Goal: Information Seeking & Learning: Learn about a topic

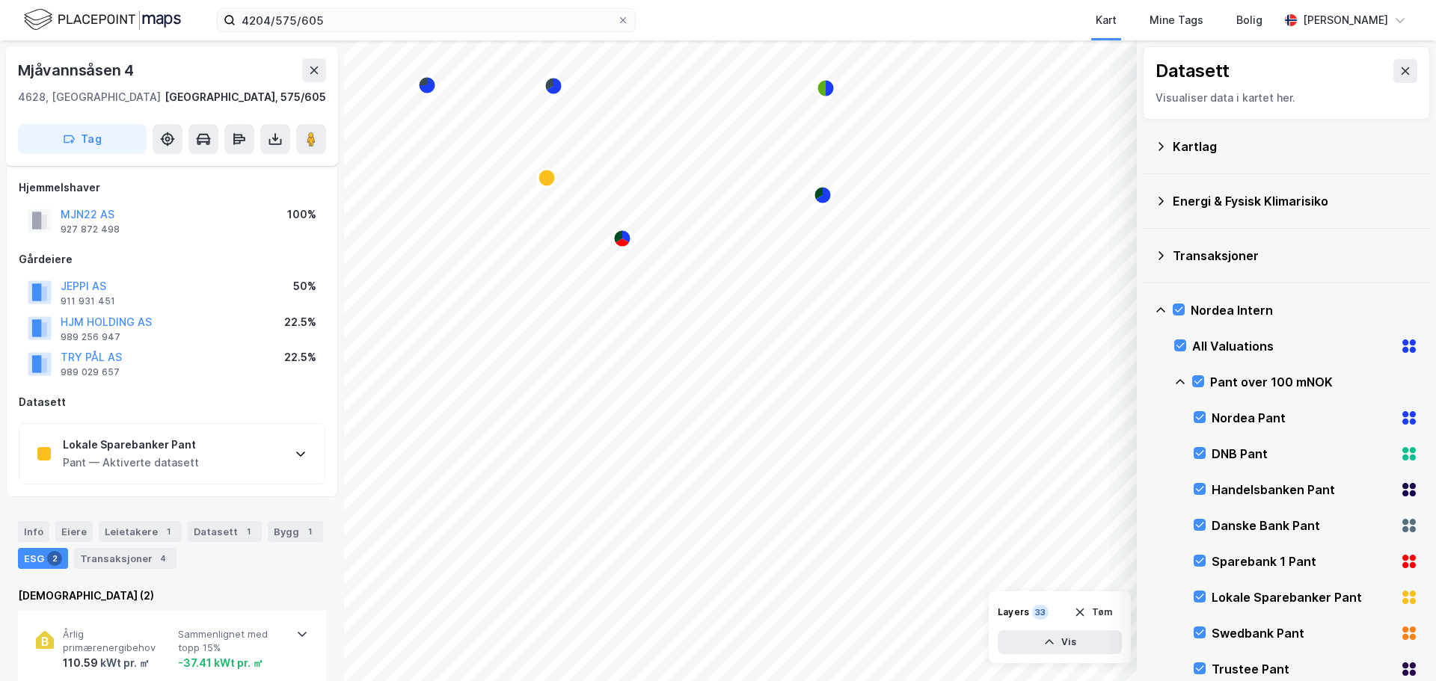
scroll to position [7, 0]
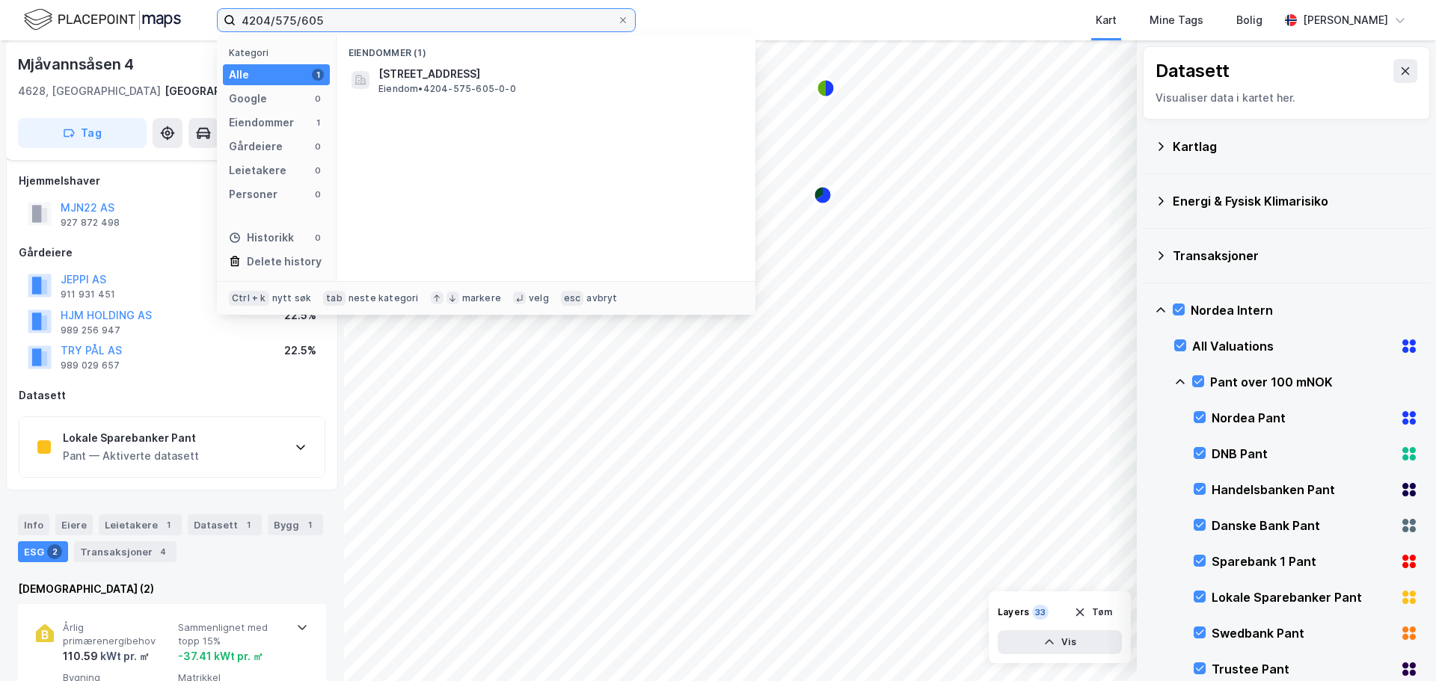
drag, startPoint x: 361, startPoint y: 22, endPoint x: 210, endPoint y: 7, distance: 151.2
click at [210, 7] on div "4204/575/605 Kategori Alle 1 Google 0 Eiendommer 1 Gårdeiere 0 Leietakere 0 Per…" at bounding box center [718, 20] width 1436 height 40
click at [470, 22] on input "Ulstei/25/265" at bounding box center [426, 20] width 381 height 22
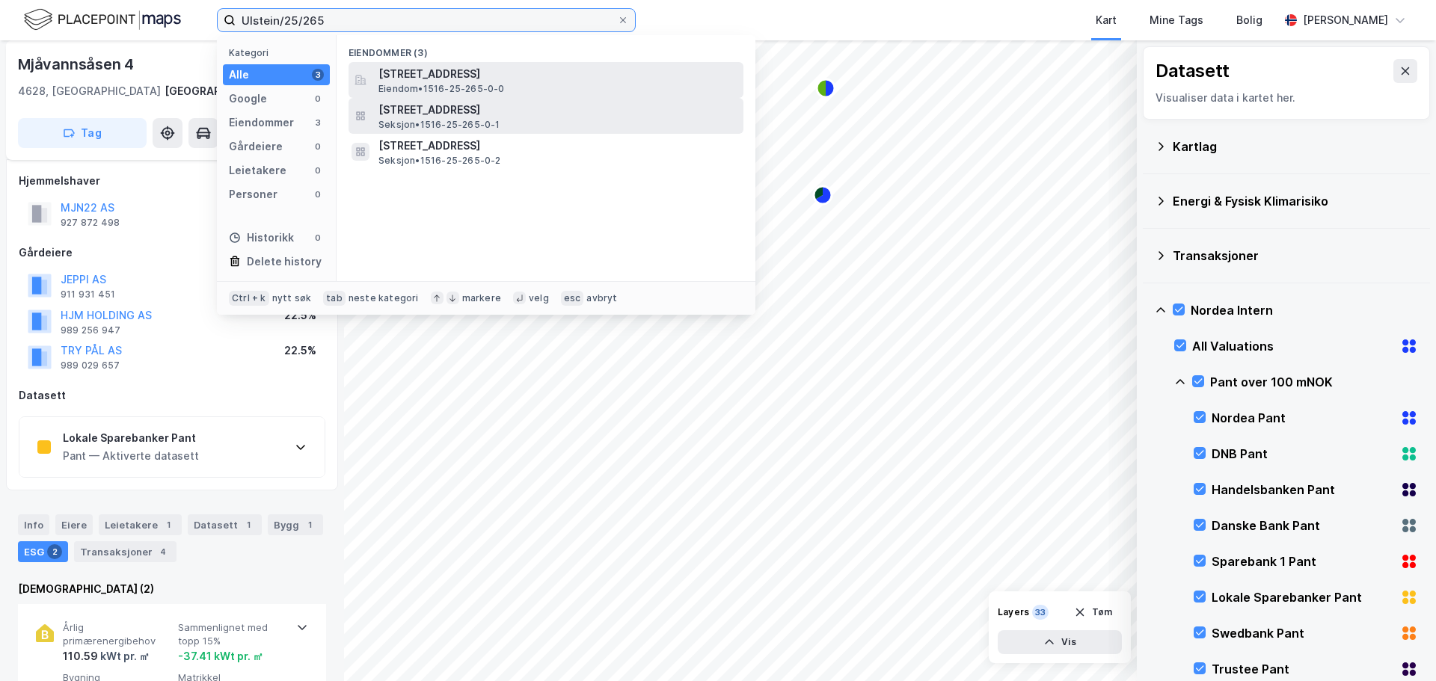
type input "Ulstein/25/265"
click at [451, 74] on span "[STREET_ADDRESS]" at bounding box center [557, 74] width 359 height 18
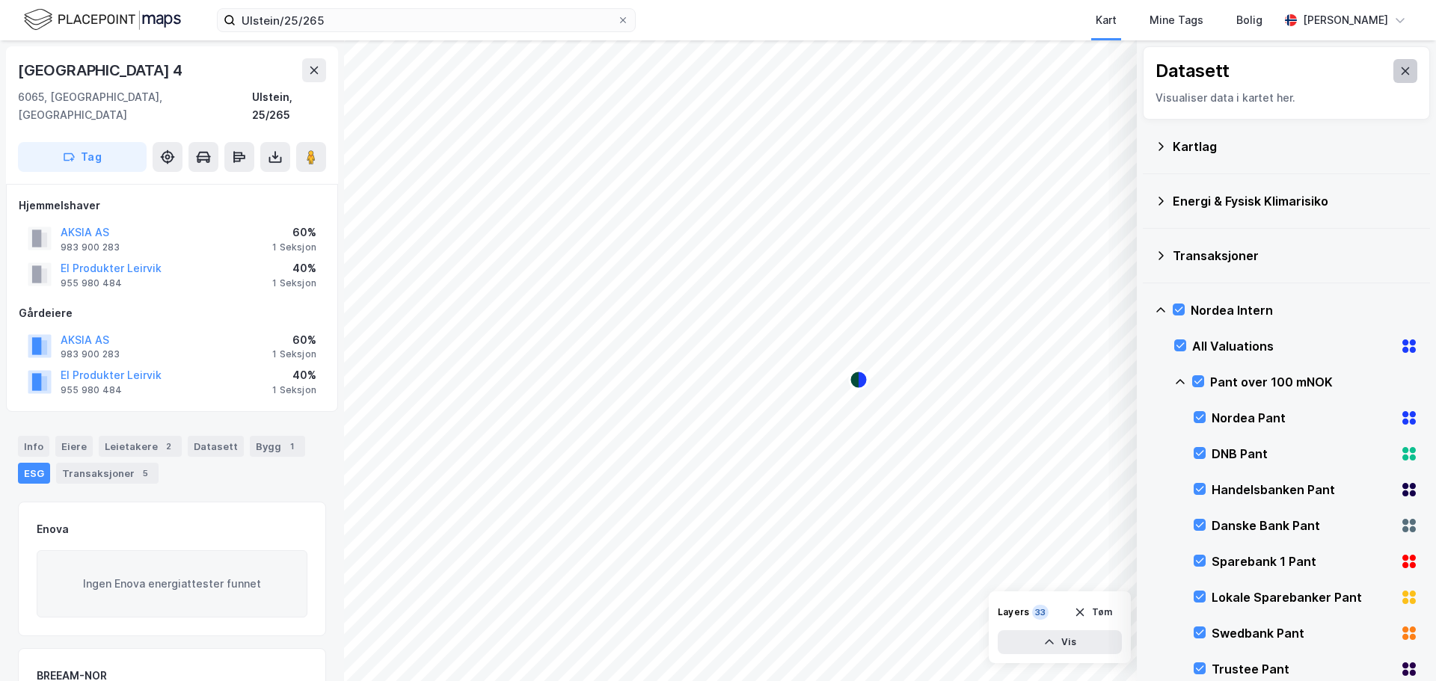
click at [1393, 79] on button at bounding box center [1405, 71] width 24 height 24
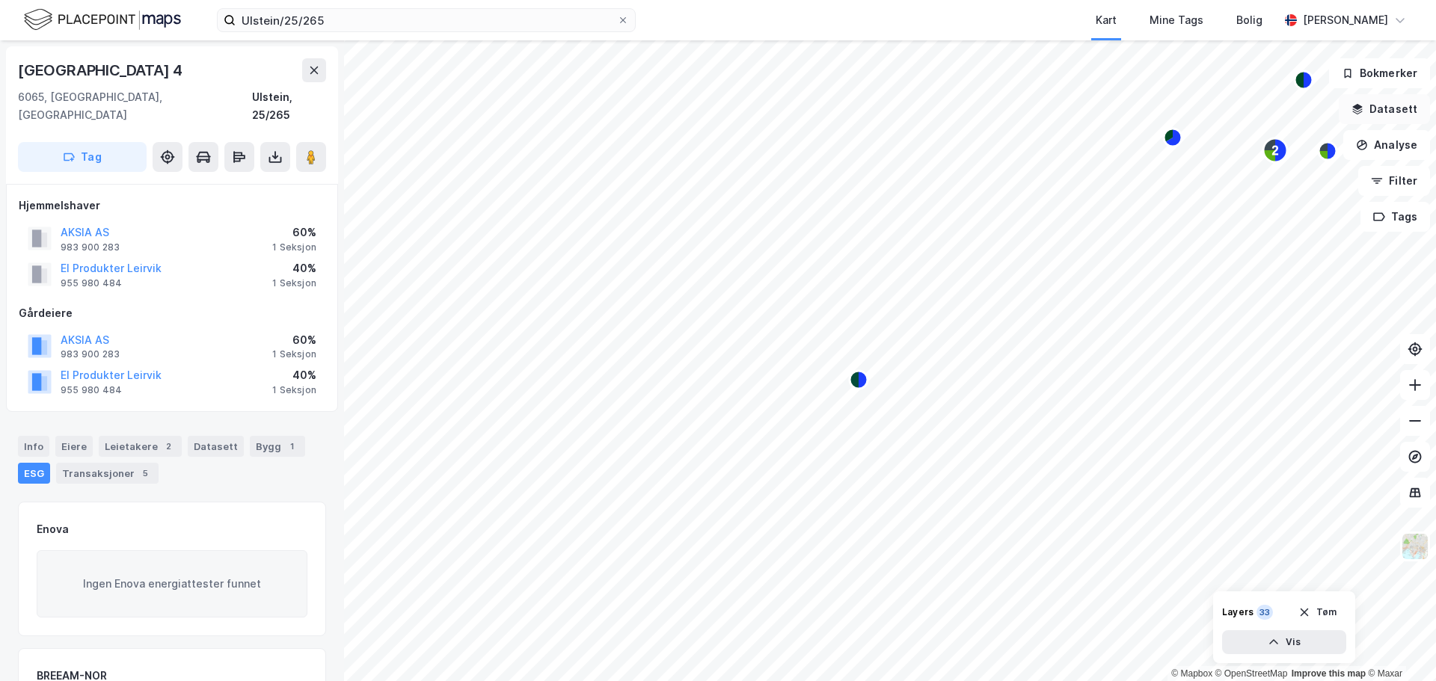
click at [1396, 119] on button "Datasett" at bounding box center [1384, 109] width 91 height 30
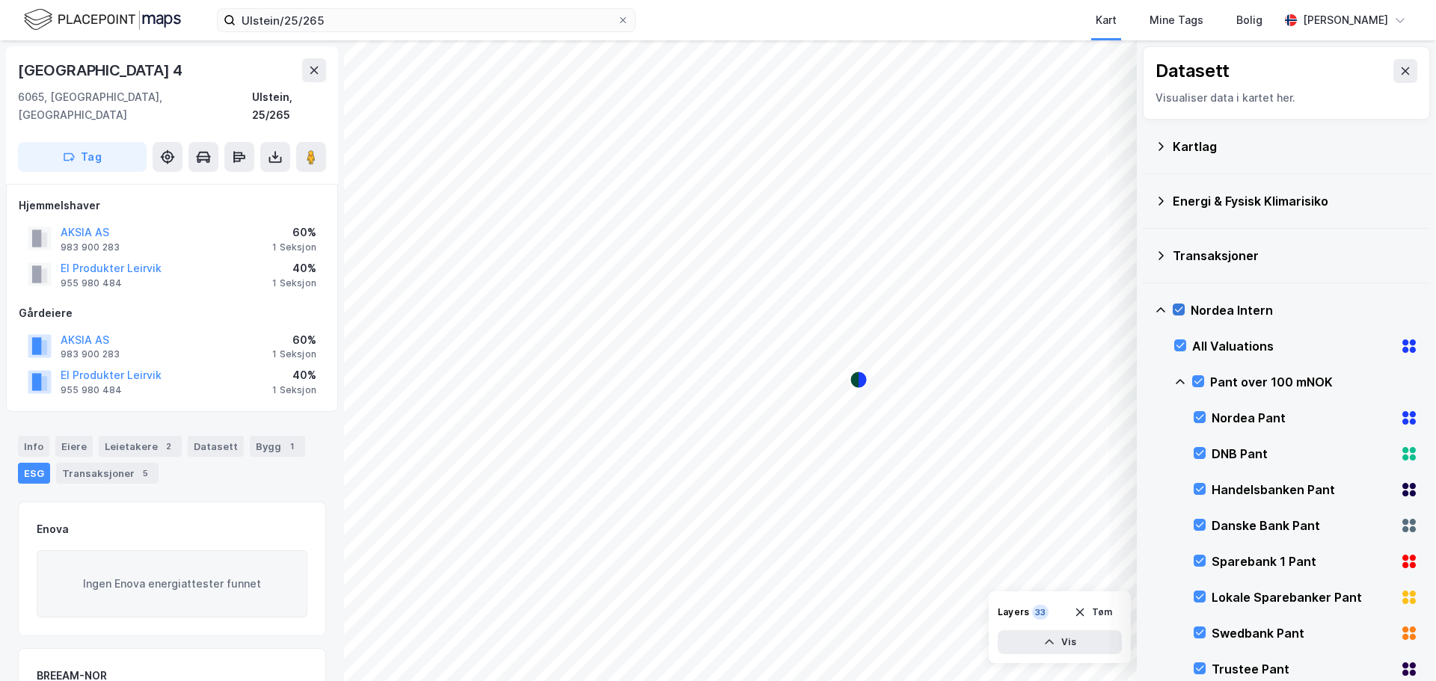
click at [1178, 312] on icon at bounding box center [1179, 309] width 8 height 5
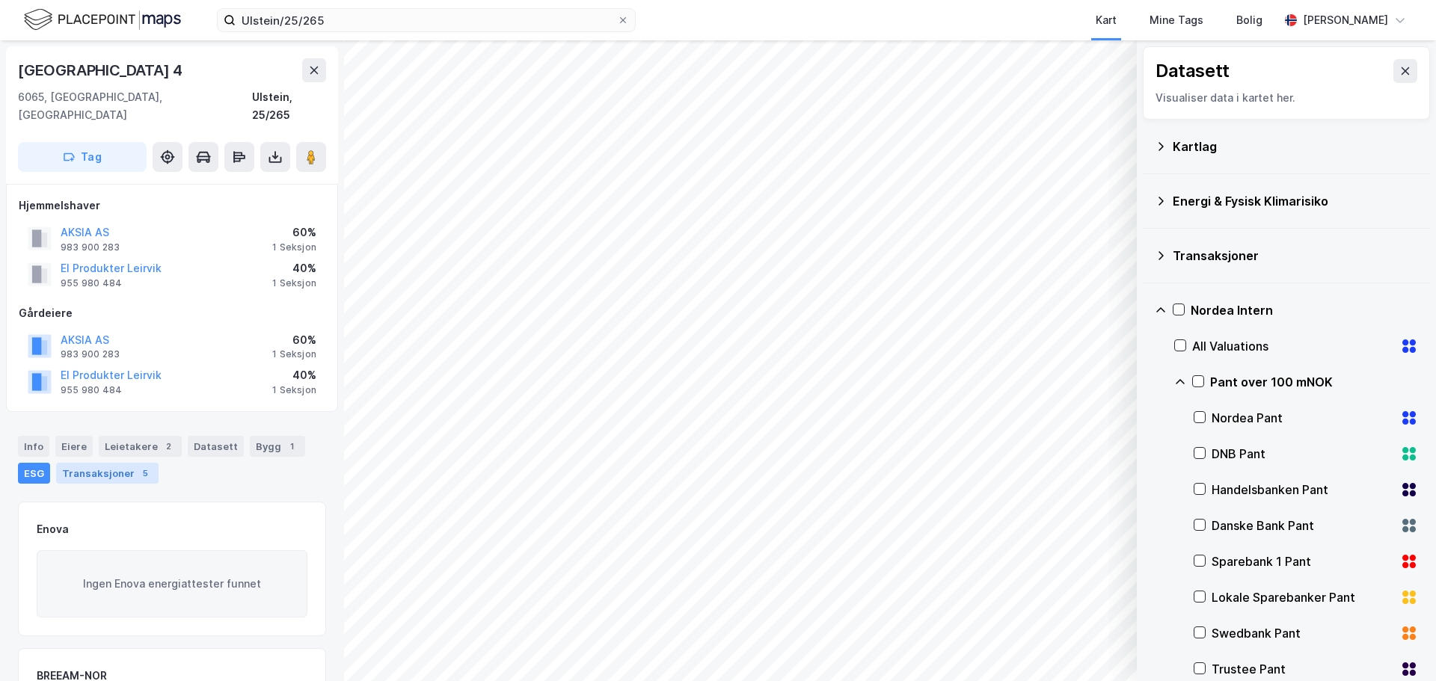
click at [120, 463] on div "Transaksjoner 5" at bounding box center [107, 473] width 102 height 21
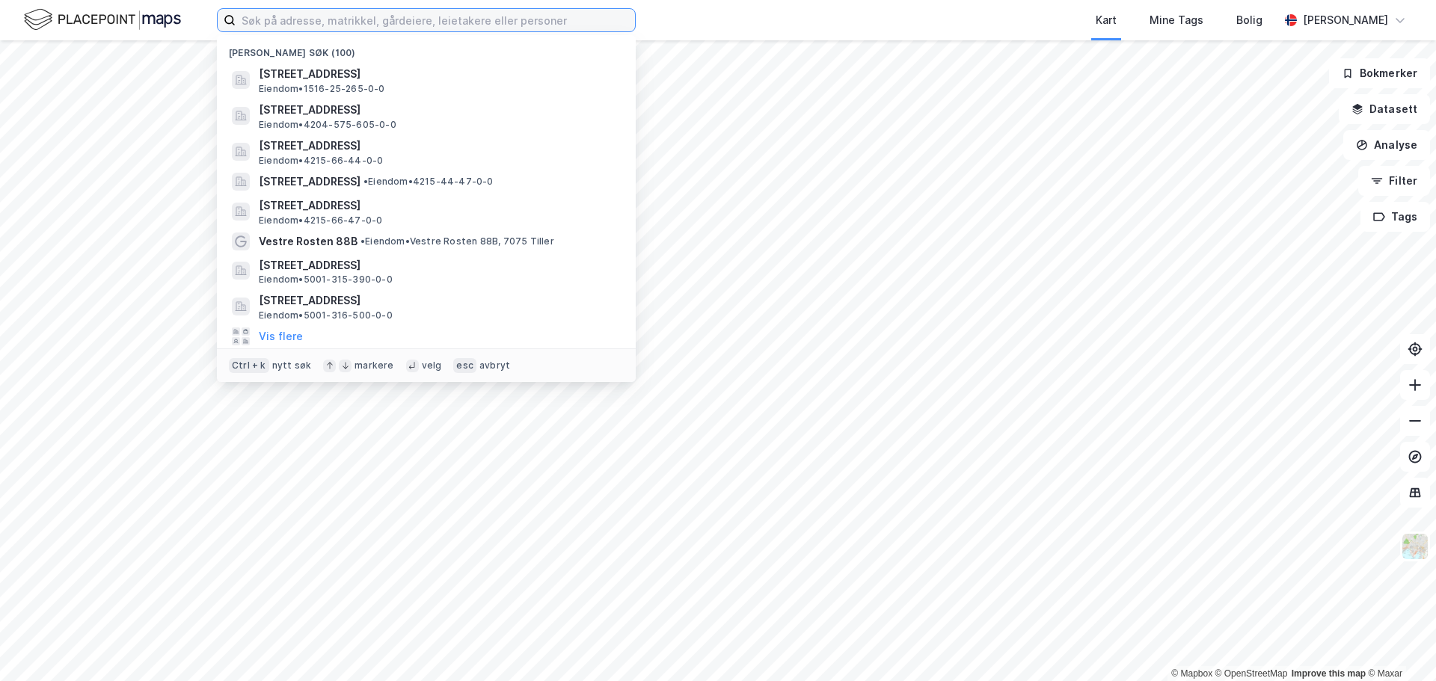
click at [517, 24] on input at bounding box center [435, 20] width 399 height 22
click at [398, 24] on input at bounding box center [435, 20] width 399 height 22
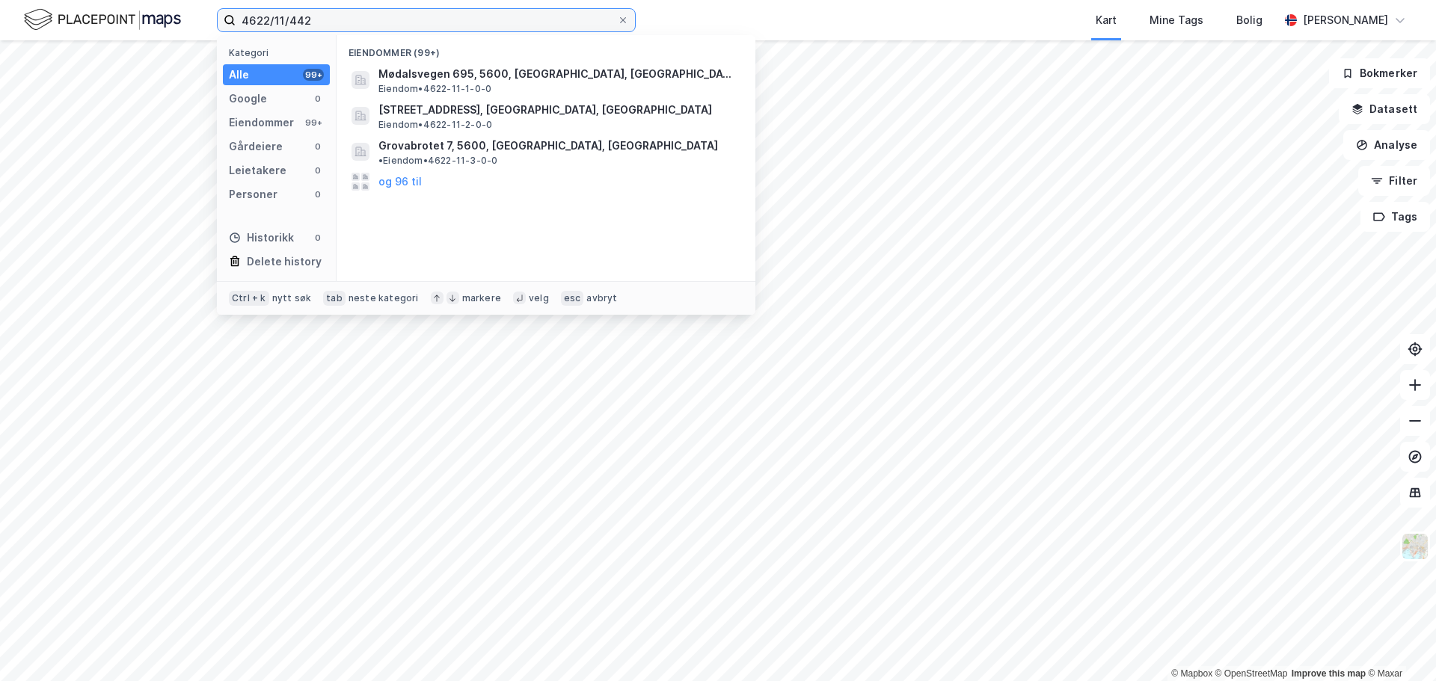
type input "4622/11/442"
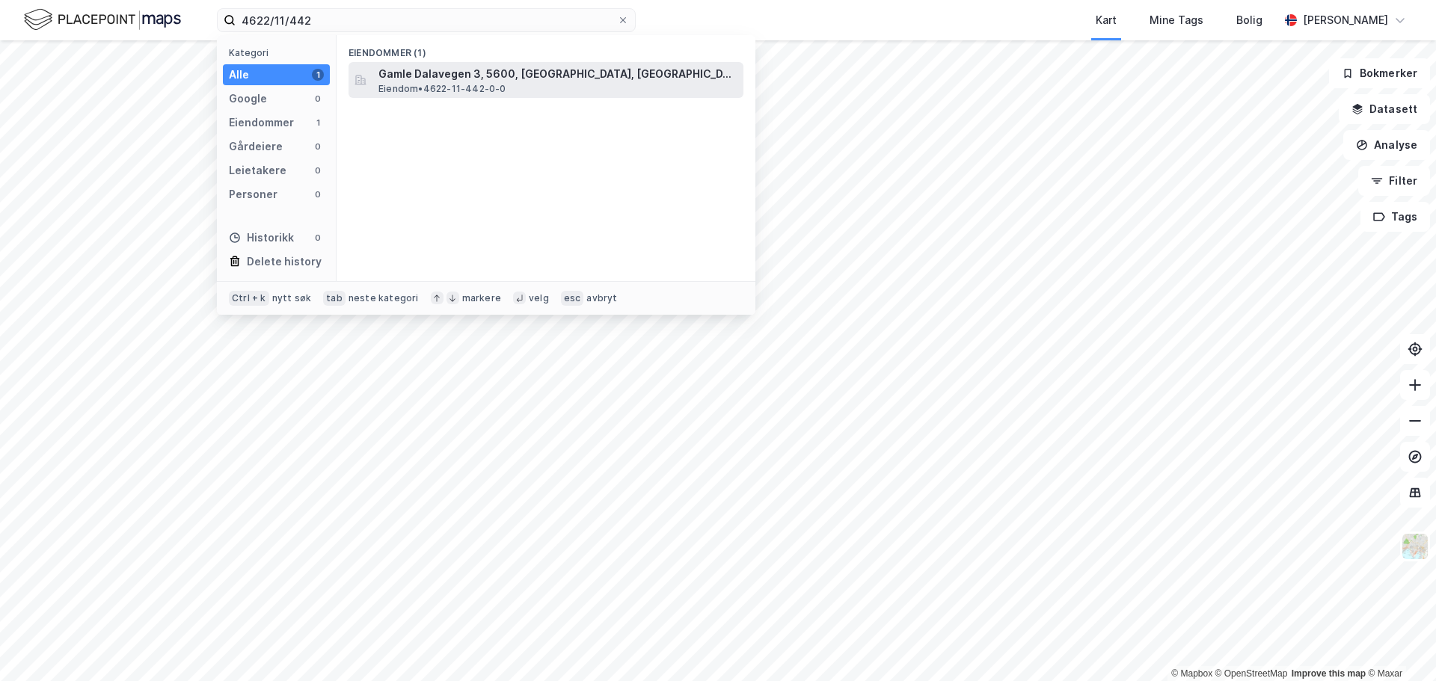
click at [416, 76] on span "Gamle Dalavegen 3, 5600, [GEOGRAPHIC_DATA], [GEOGRAPHIC_DATA]" at bounding box center [557, 74] width 359 height 18
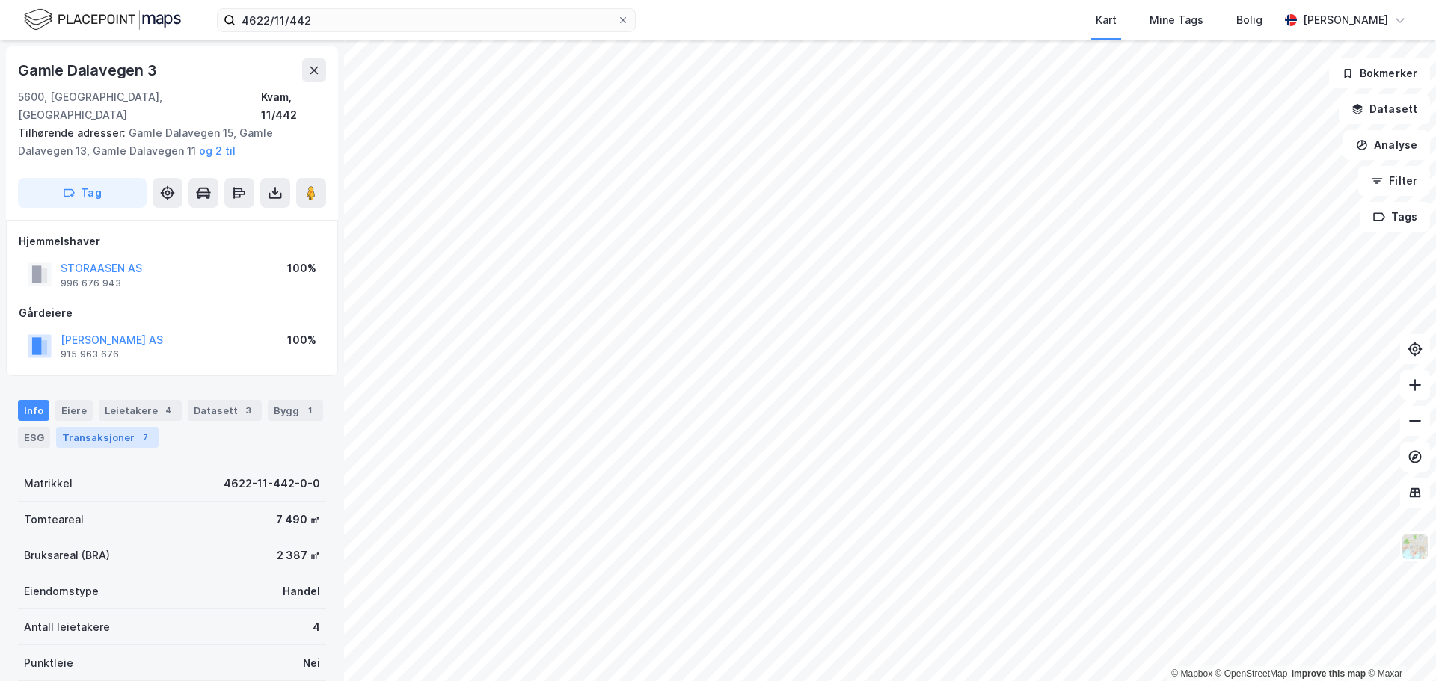
click at [116, 427] on div "Transaksjoner 7" at bounding box center [107, 437] width 102 height 21
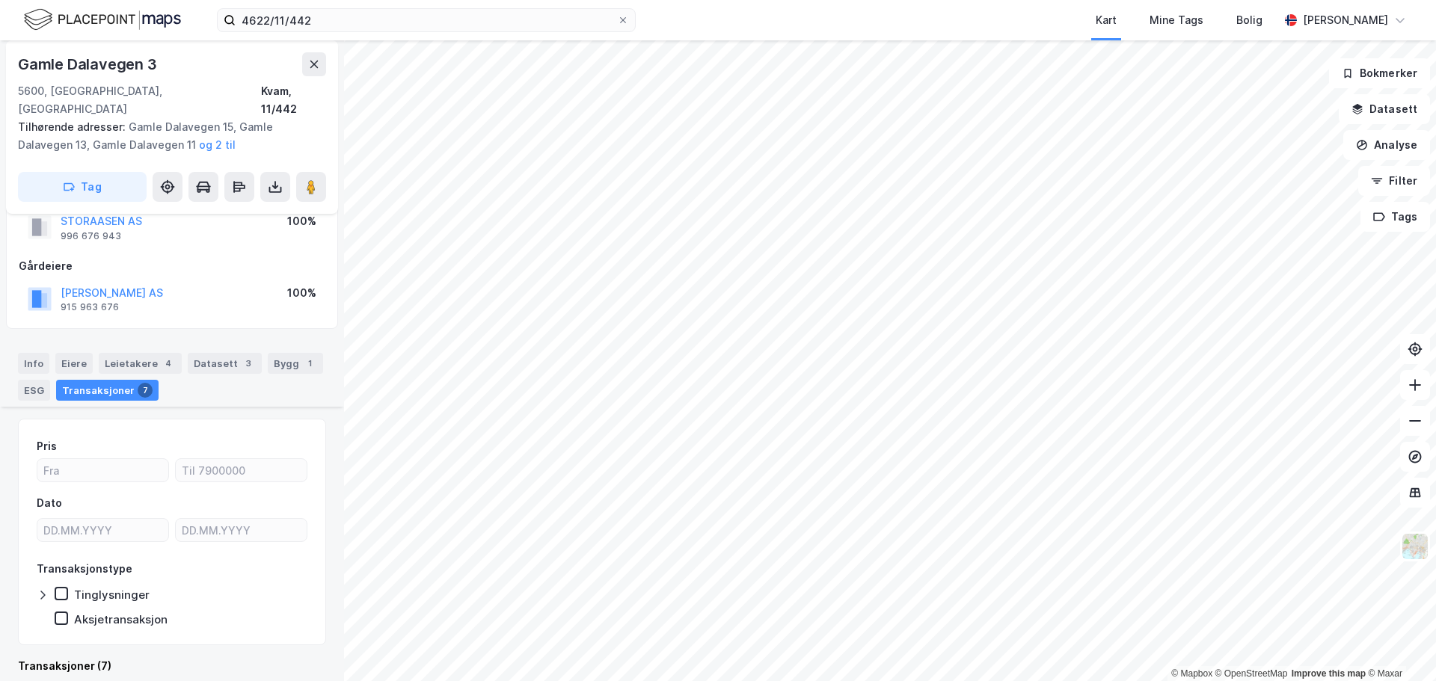
scroll to position [346, 0]
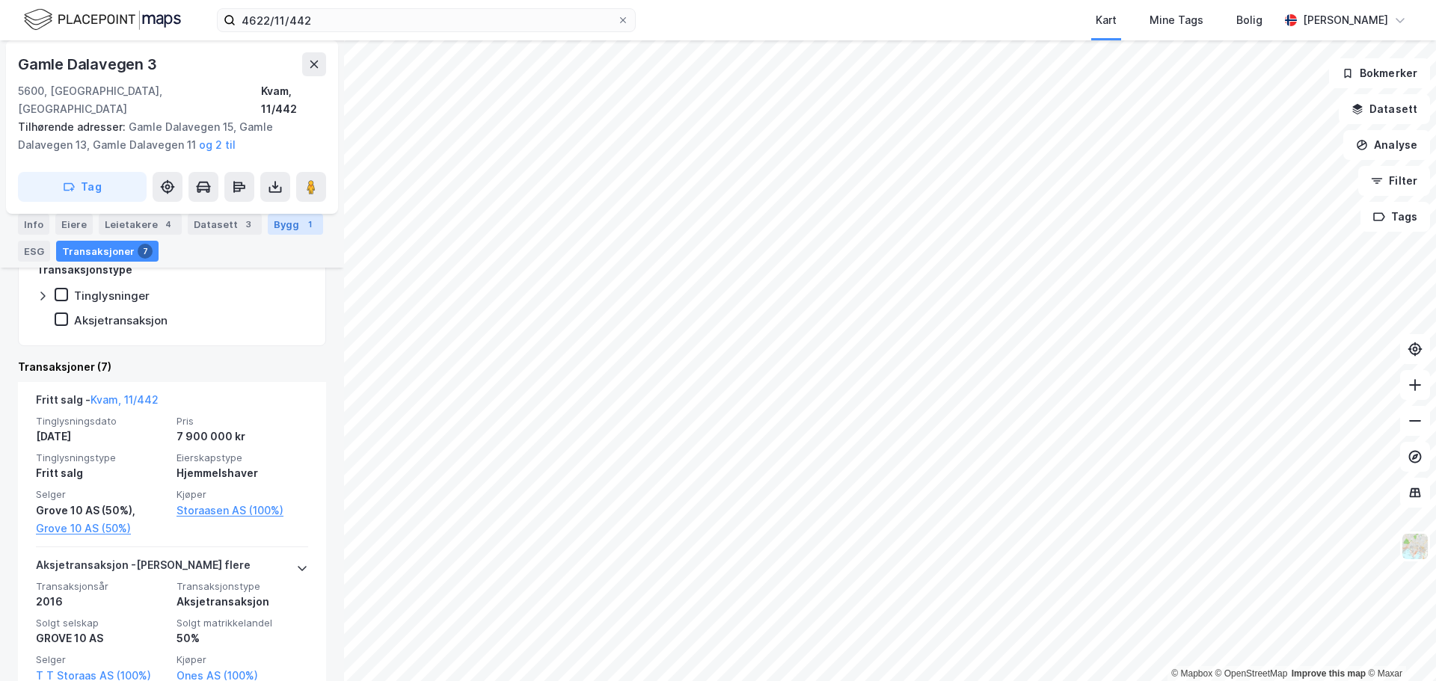
click at [268, 225] on div "Bygg 1" at bounding box center [295, 224] width 55 height 21
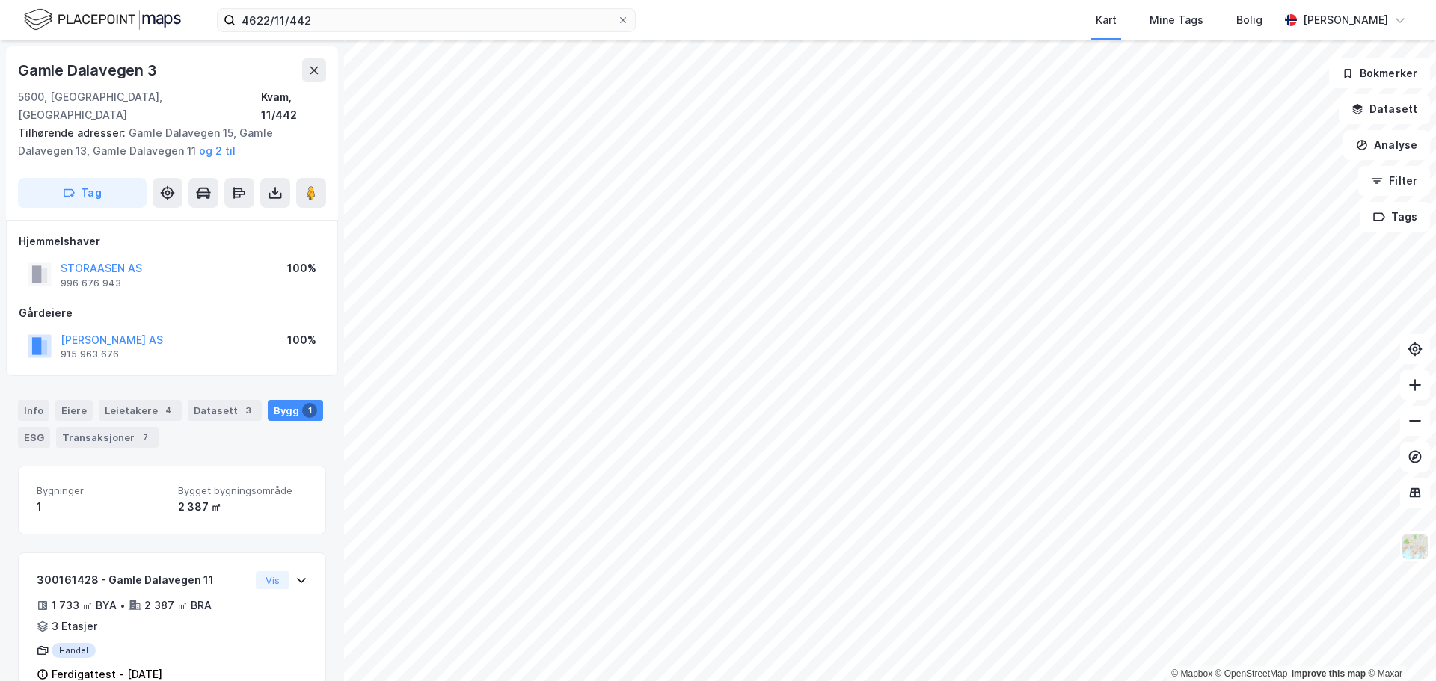
scroll to position [21, 0]
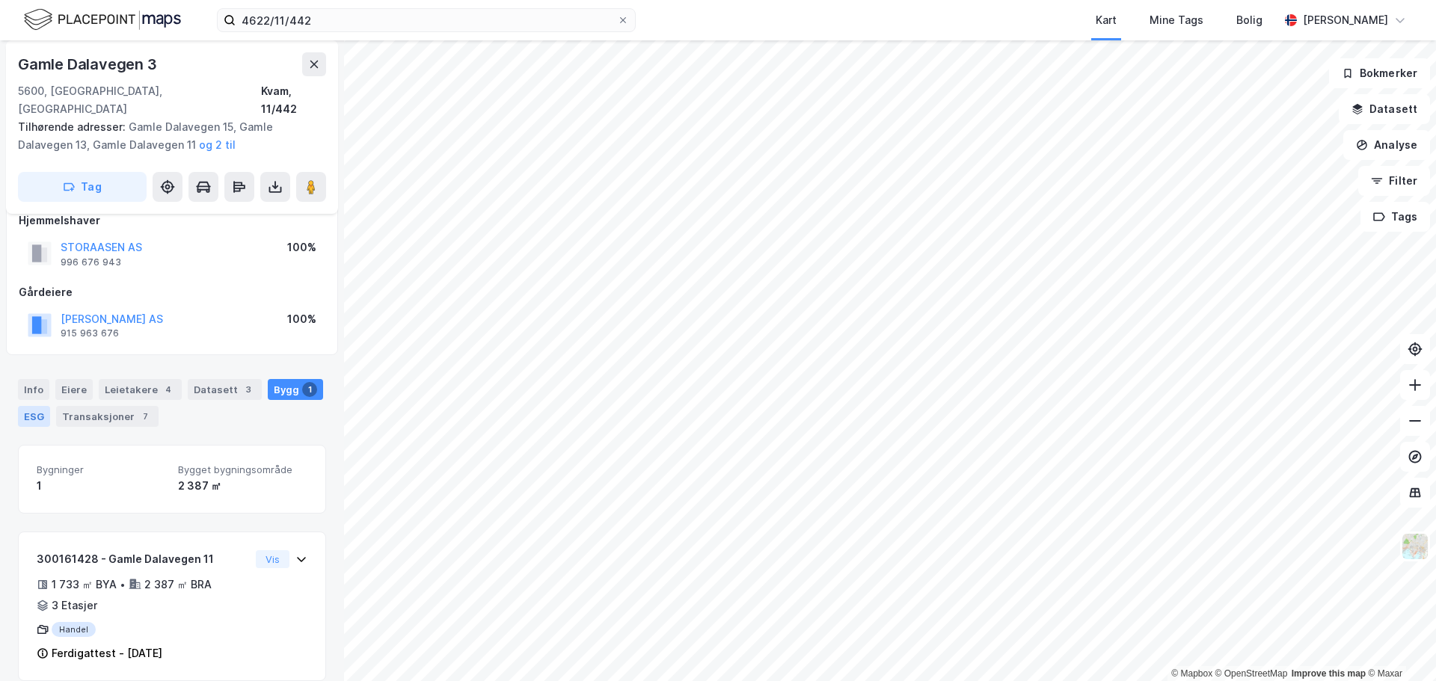
click at [37, 406] on div "ESG" at bounding box center [34, 416] width 32 height 21
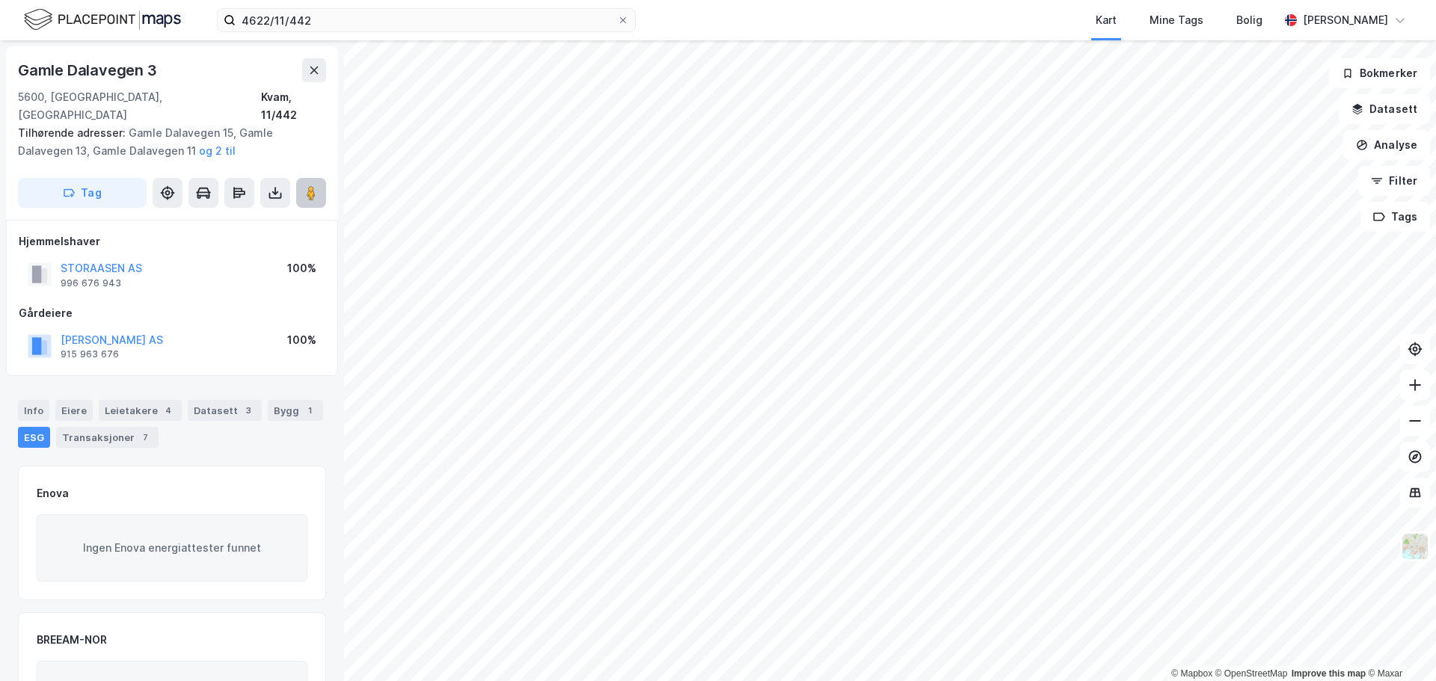
click at [311, 185] on image at bounding box center [311, 192] width 9 height 15
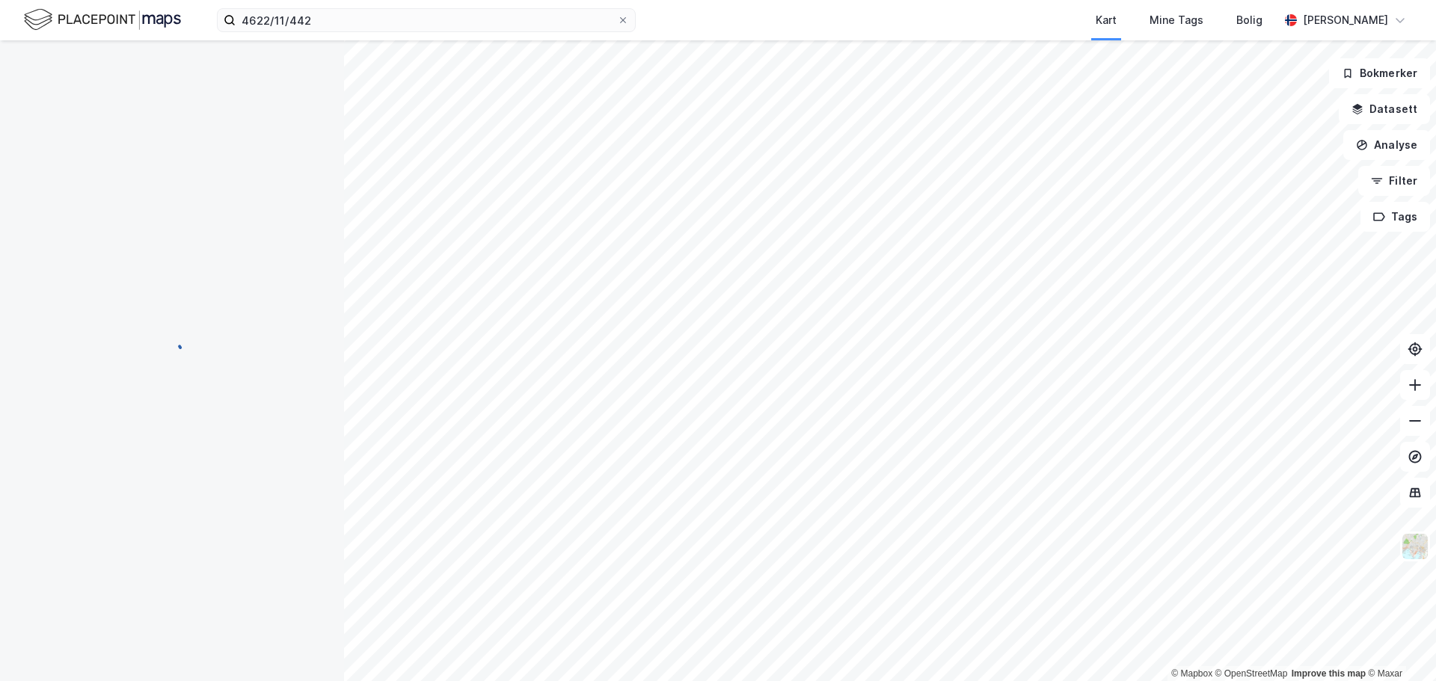
scroll to position [21, 0]
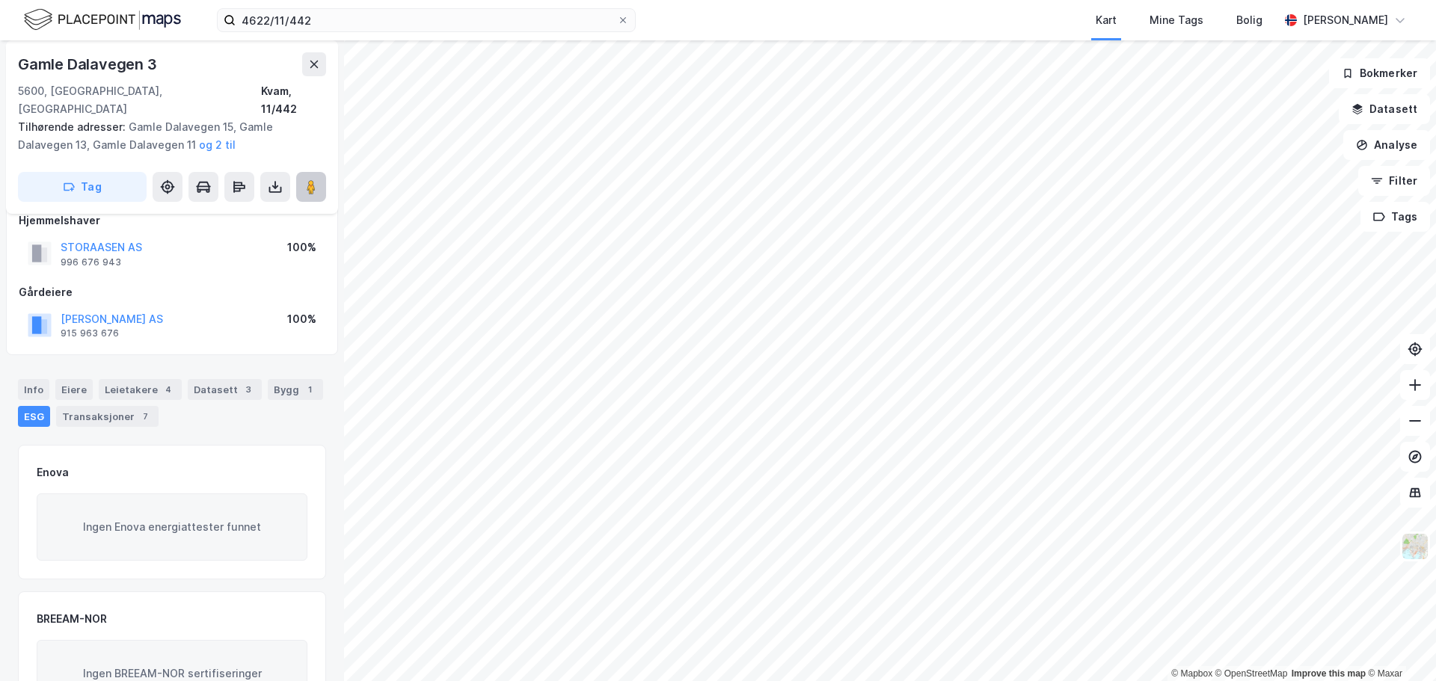
click at [312, 180] on image at bounding box center [311, 187] width 9 height 15
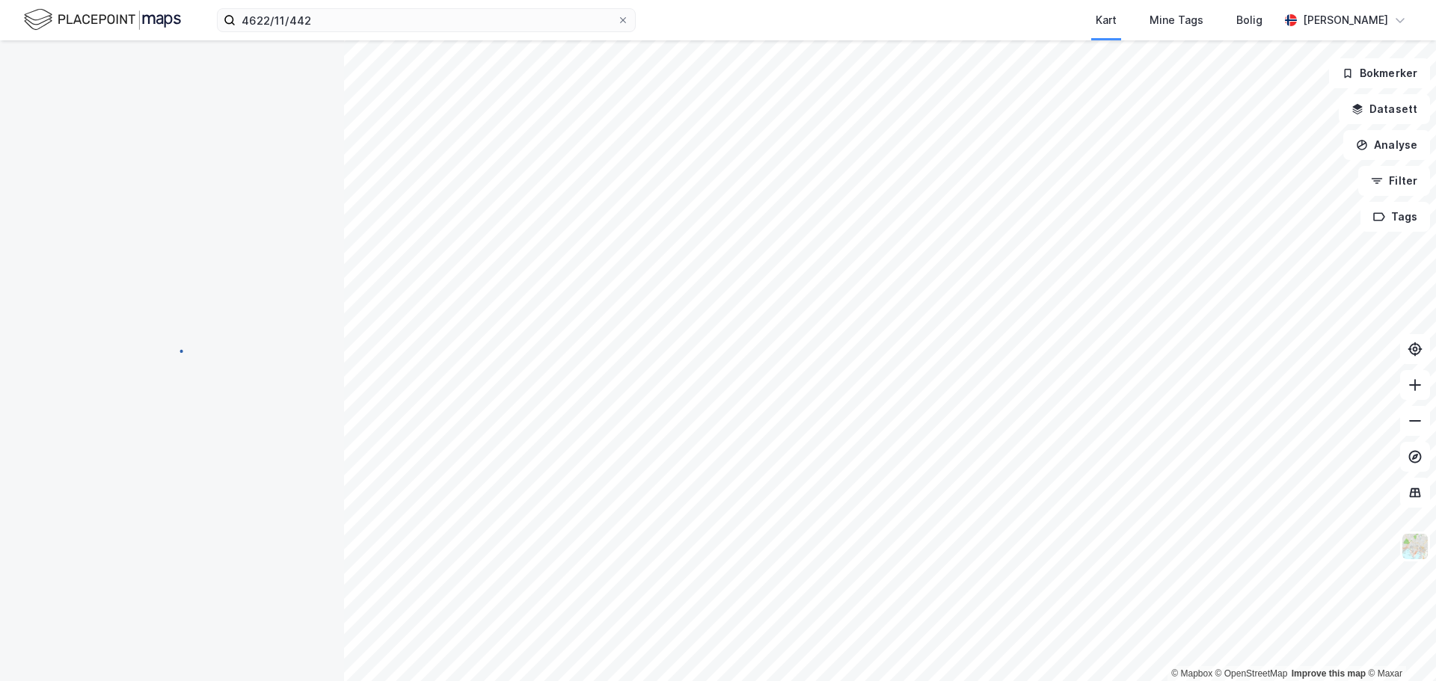
scroll to position [21, 0]
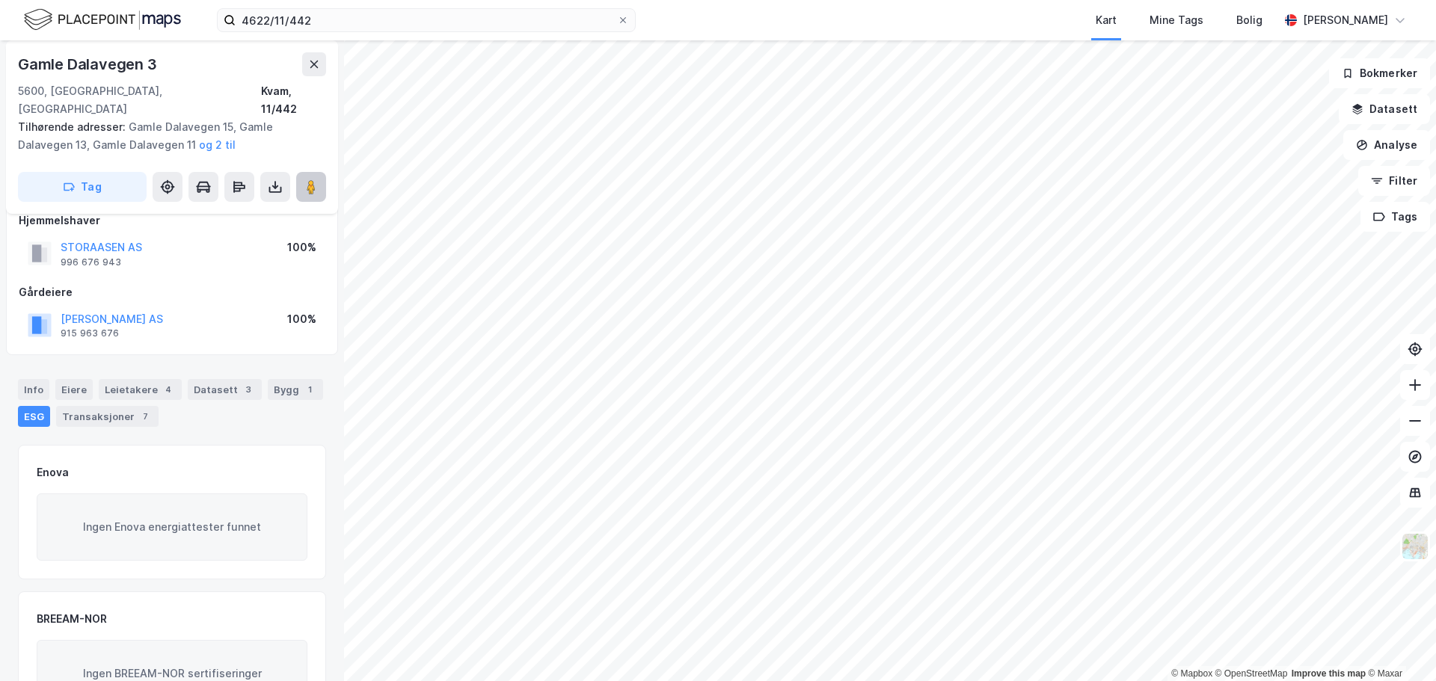
click at [310, 180] on image at bounding box center [311, 187] width 9 height 15
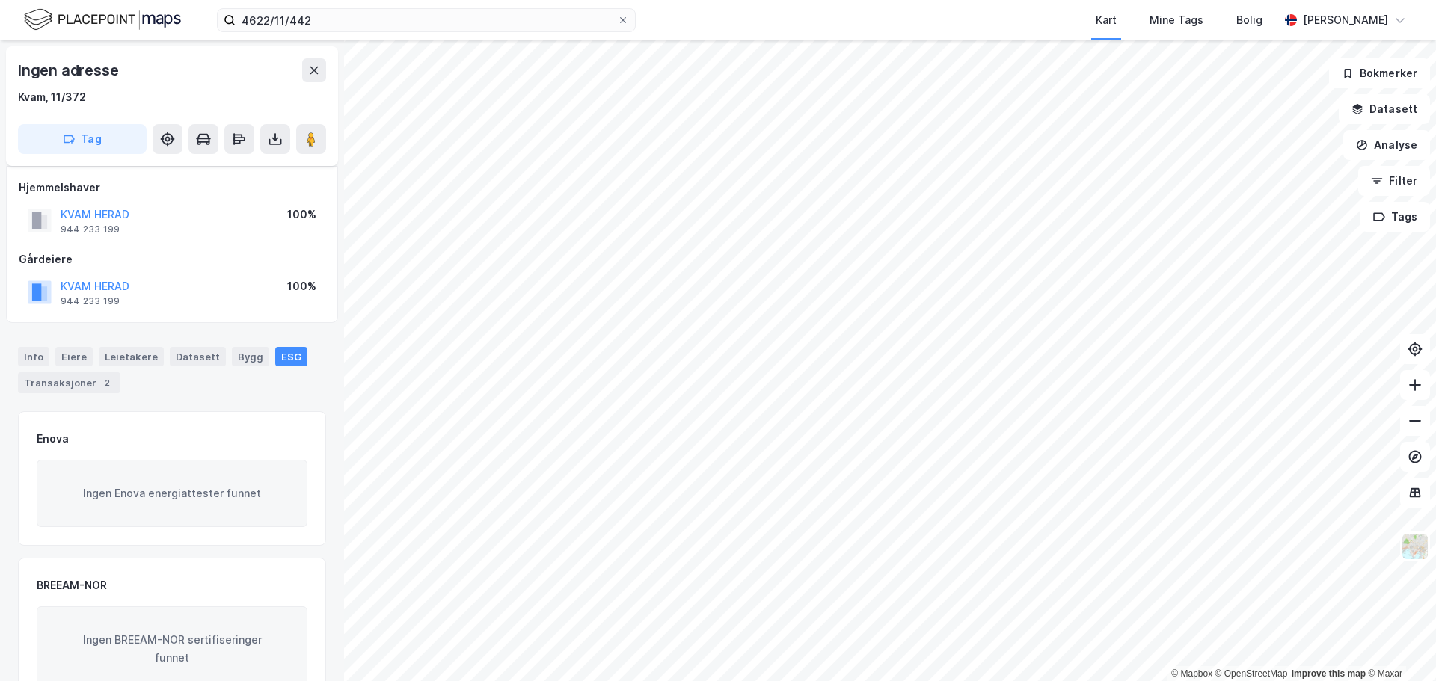
scroll to position [21, 0]
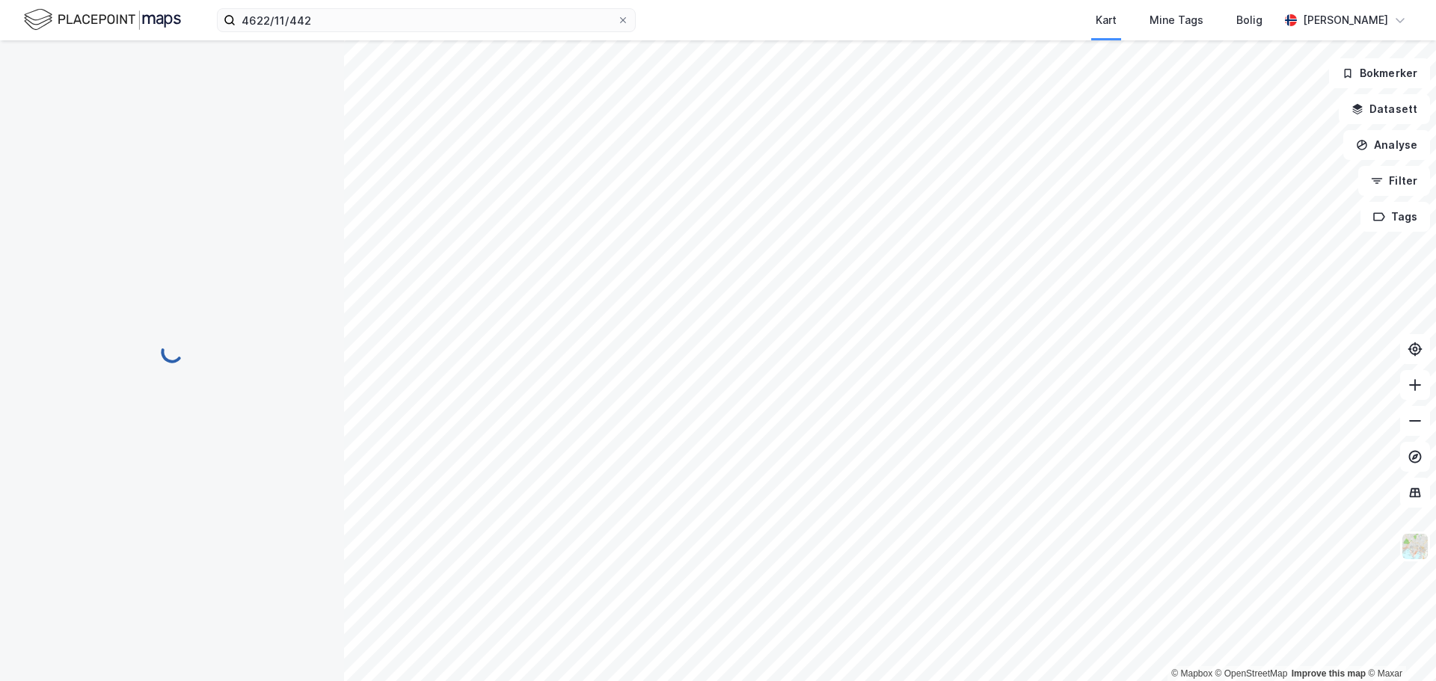
scroll to position [21, 0]
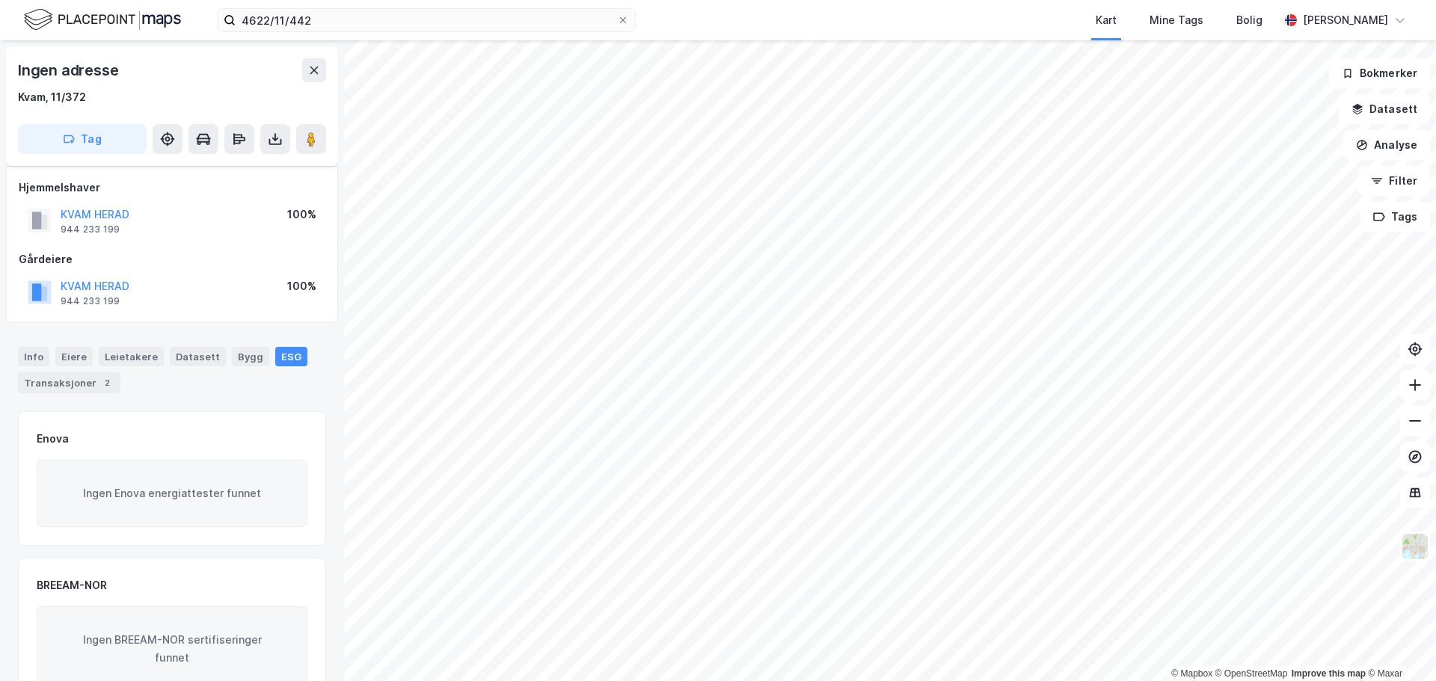
scroll to position [21, 0]
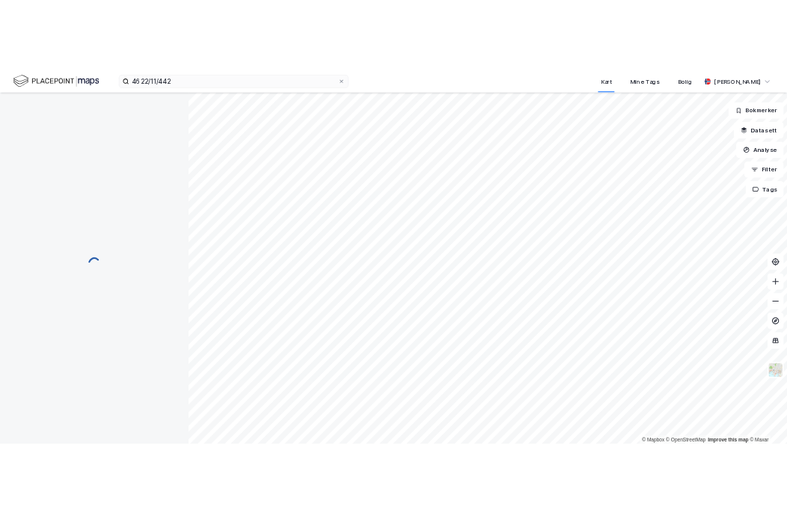
scroll to position [21, 0]
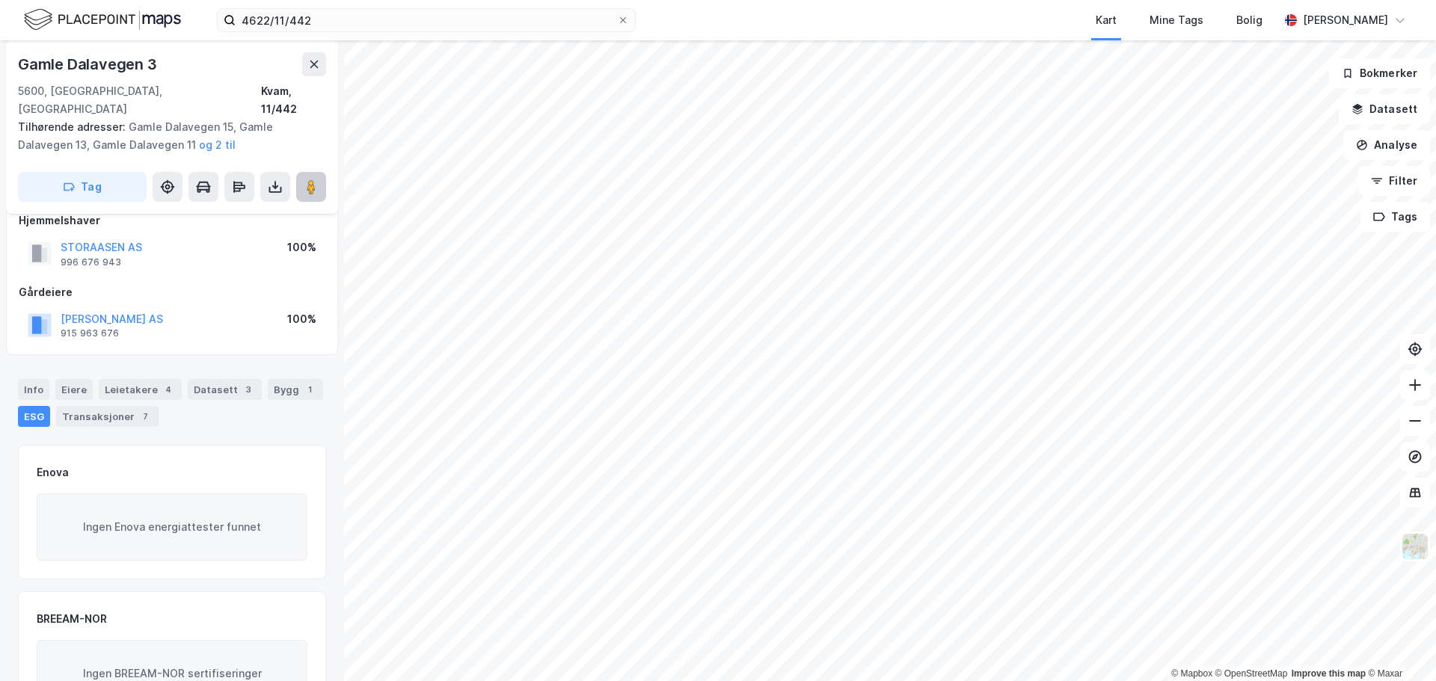
click at [313, 180] on image at bounding box center [311, 187] width 9 height 15
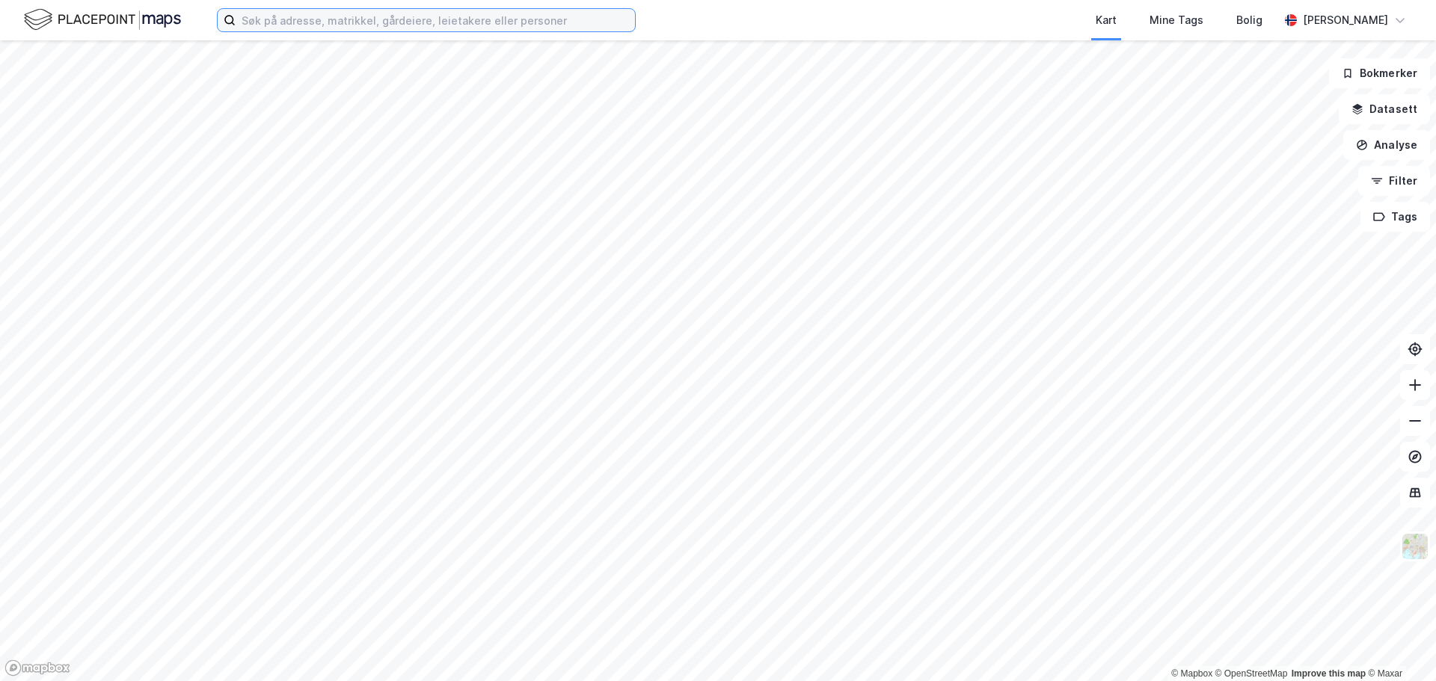
click at [396, 27] on input at bounding box center [435, 20] width 399 height 22
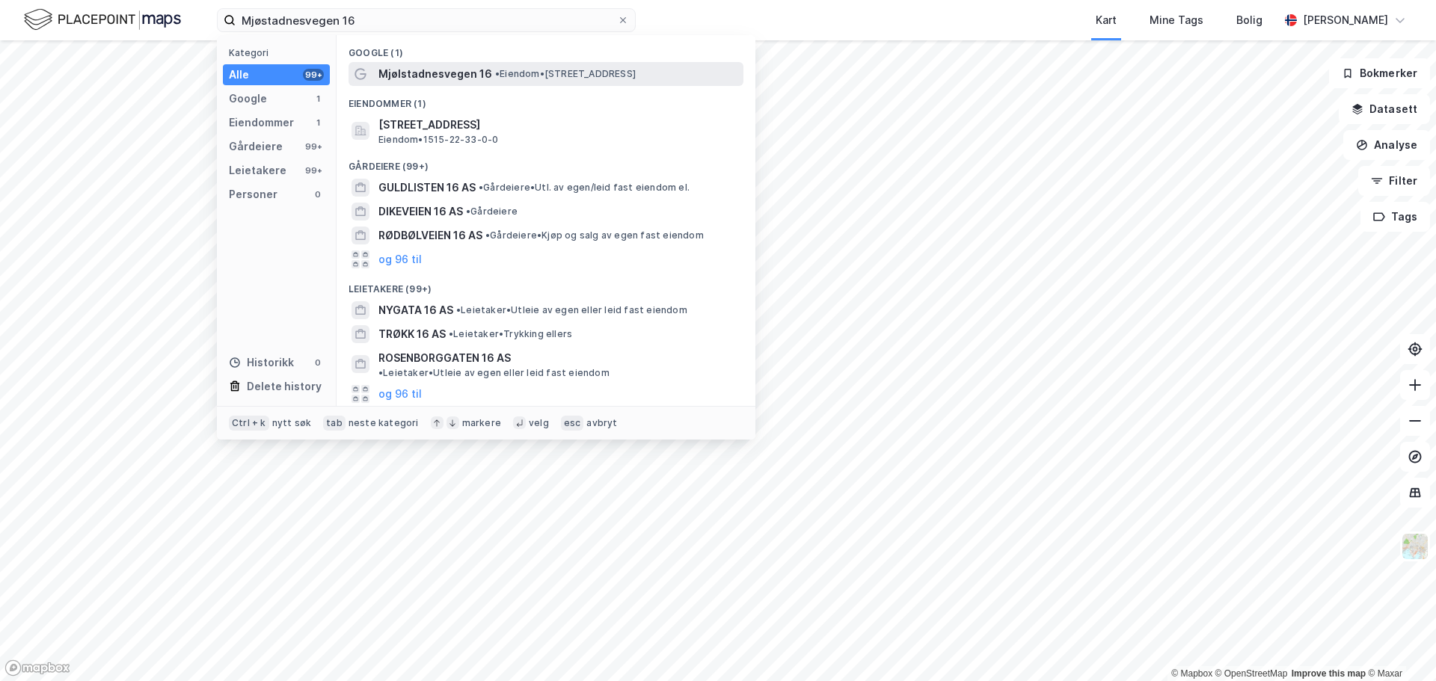
click at [436, 70] on span "Mjølstadnesvegen 16" at bounding box center [435, 74] width 114 height 18
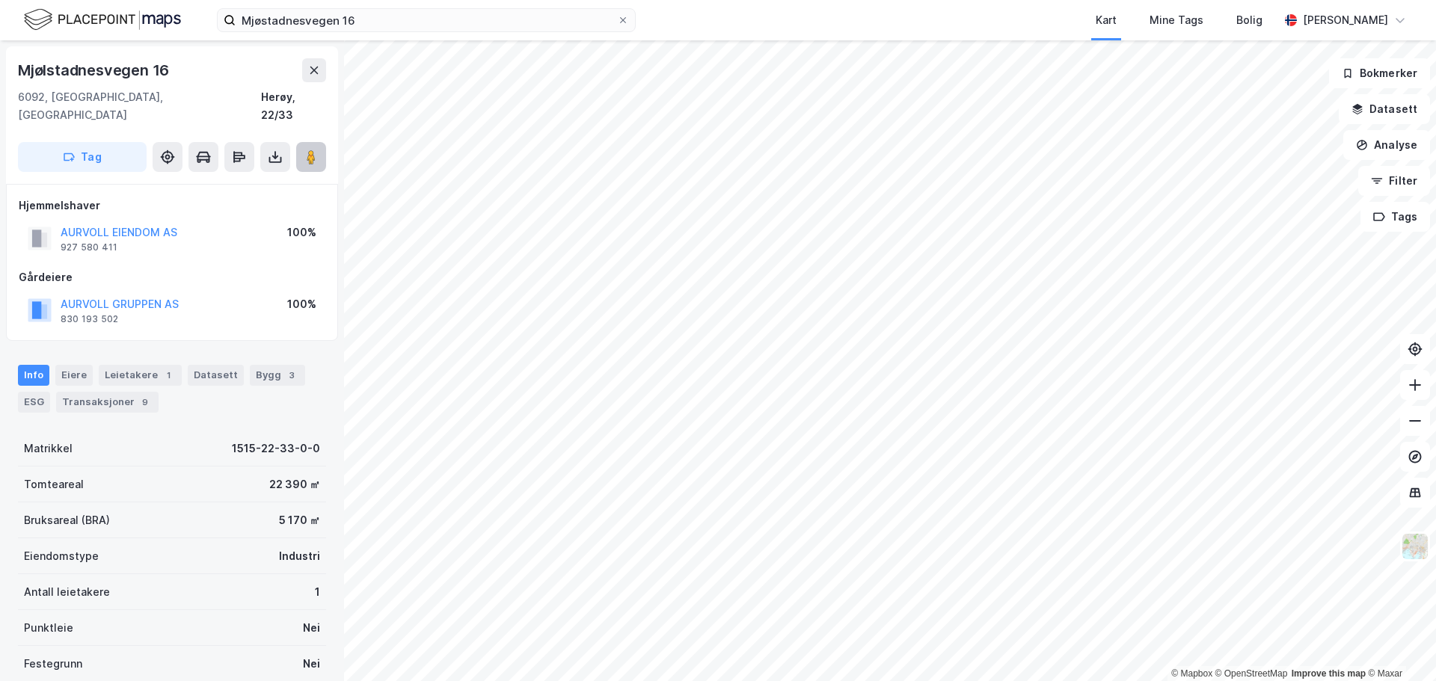
click at [301, 142] on button at bounding box center [311, 157] width 30 height 30
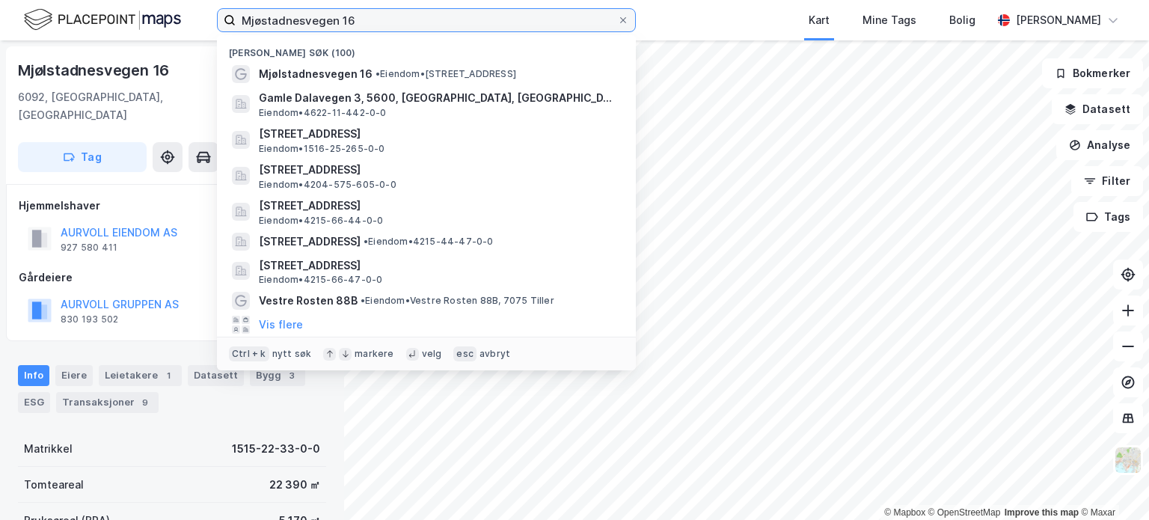
drag, startPoint x: 365, startPoint y: 17, endPoint x: 77, endPoint y: 13, distance: 288.0
click at [77, 13] on div "Mjøstadnesvegen 16 Nylige søk (100) Mjølstadnesvegen 16 • Eiendom • Mjølstadnes…" at bounding box center [574, 20] width 1149 height 40
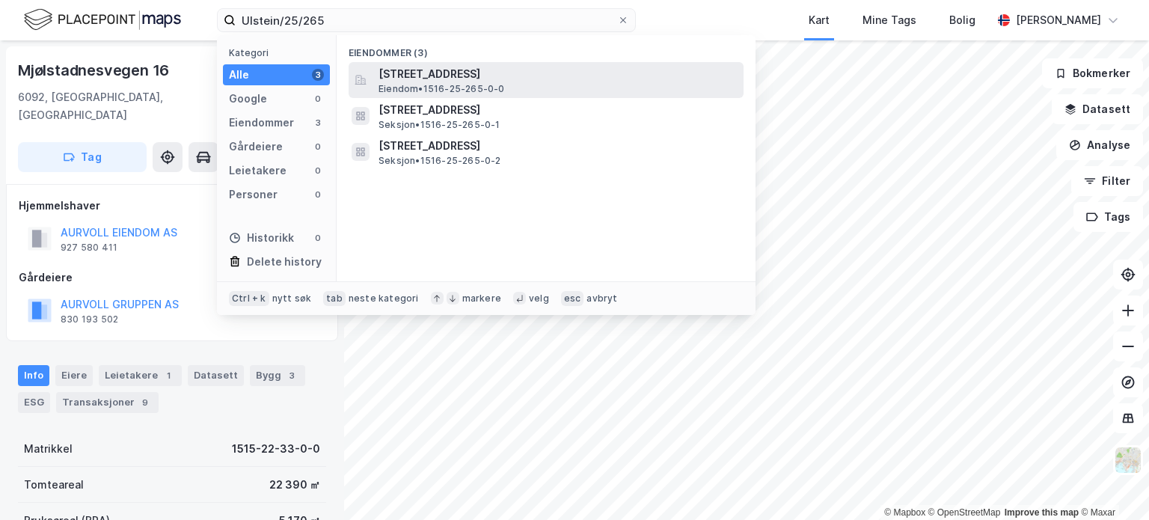
click at [572, 85] on div "Brendehaugen 4, 6065, ULSTEINVIK, ULSTEIN Eiendom • 1516-25-265-0-0" at bounding box center [559, 80] width 362 height 30
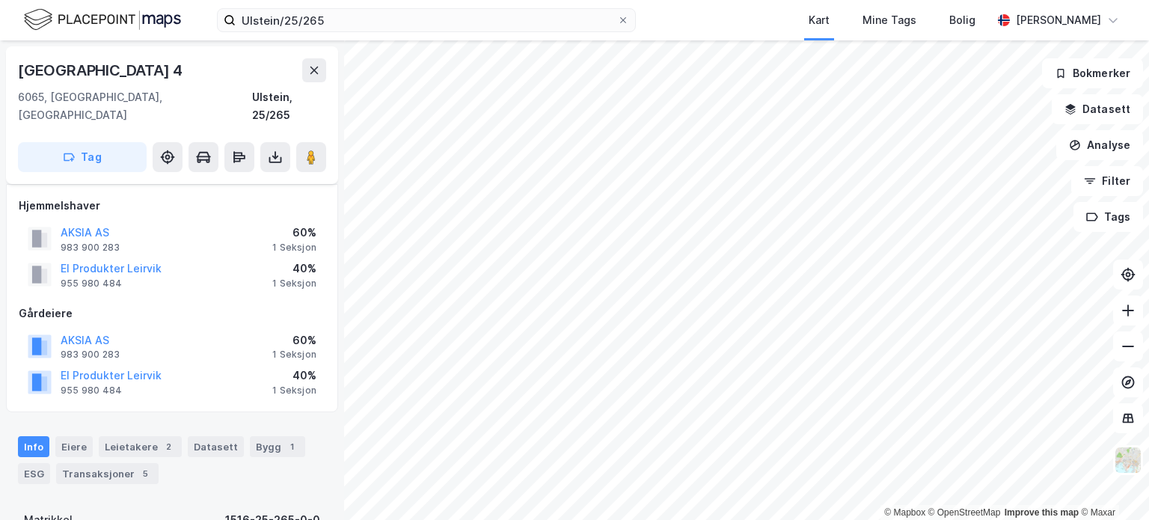
scroll to position [75, 0]
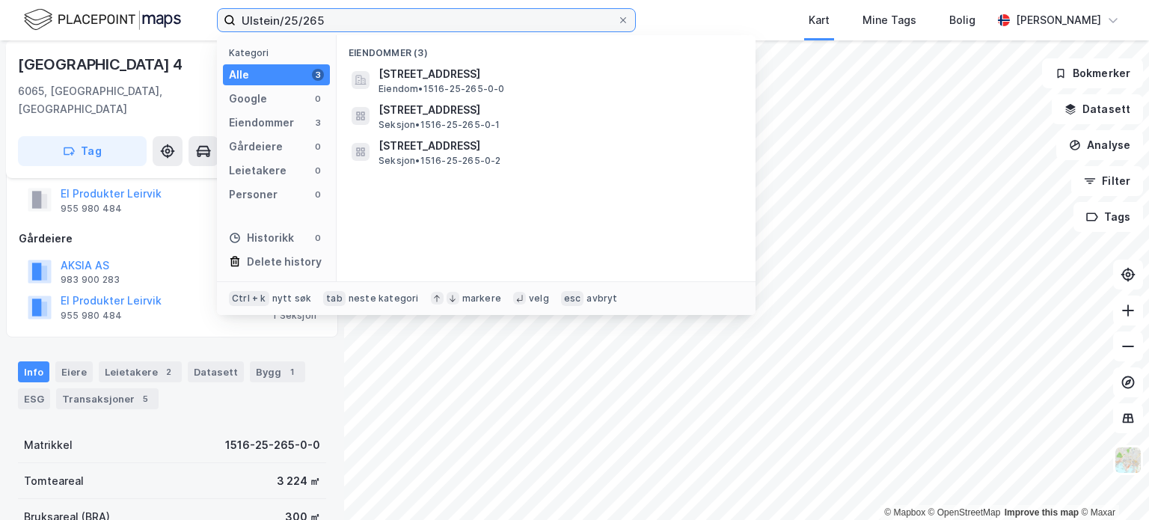
drag, startPoint x: 330, startPoint y: 16, endPoint x: 29, endPoint y: 43, distance: 302.0
click at [35, 43] on div "Ulstein/25/265 Kategori Alle 3 Google 0 Eiendommer 3 Gårdeiere 0 Leietakere 0 P…" at bounding box center [574, 260] width 1149 height 520
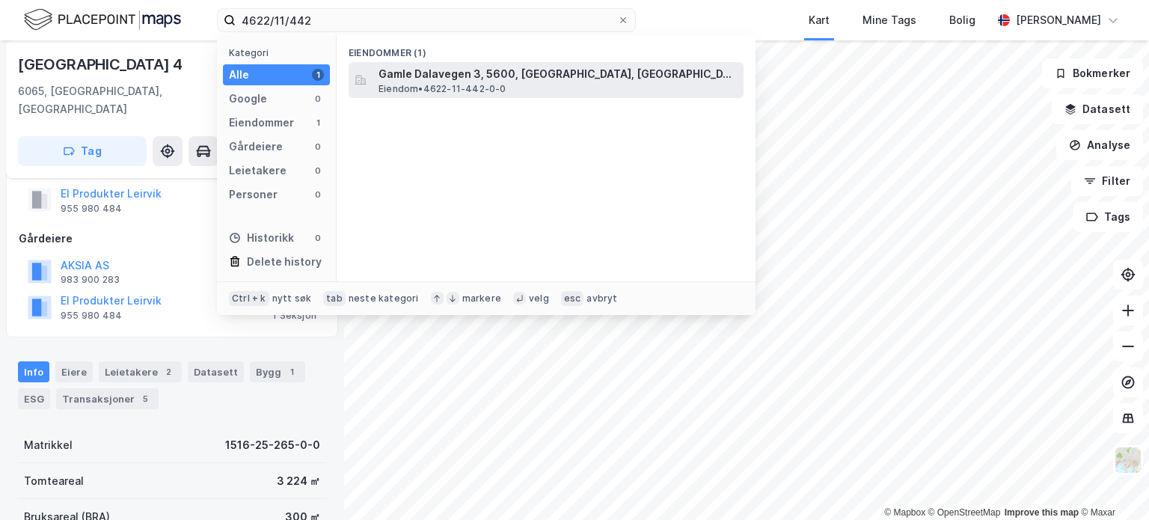
click at [426, 76] on span "Gamle Dalavegen 3, 5600, [GEOGRAPHIC_DATA], [GEOGRAPHIC_DATA]" at bounding box center [557, 74] width 359 height 18
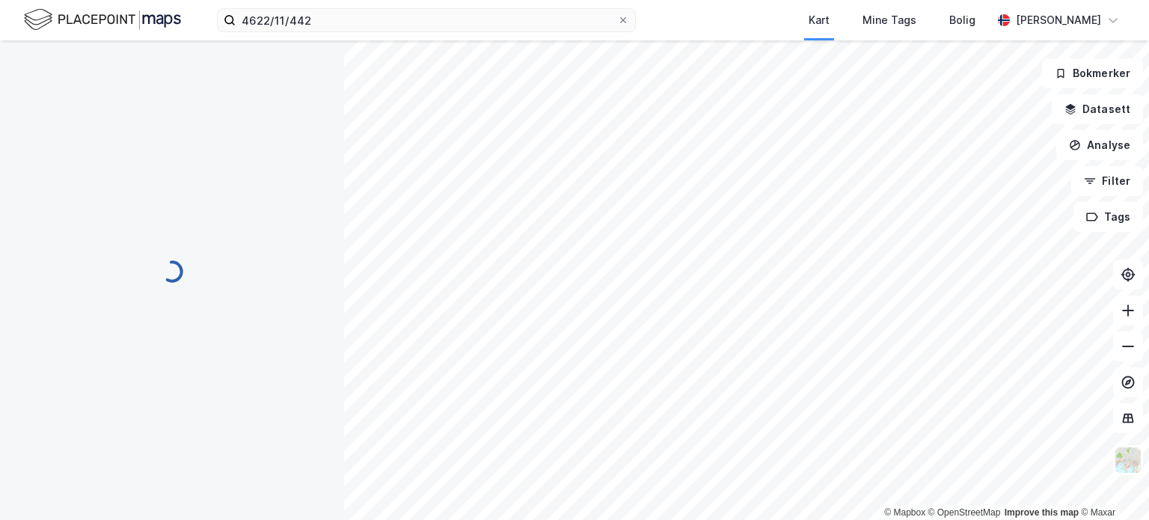
scroll to position [75, 0]
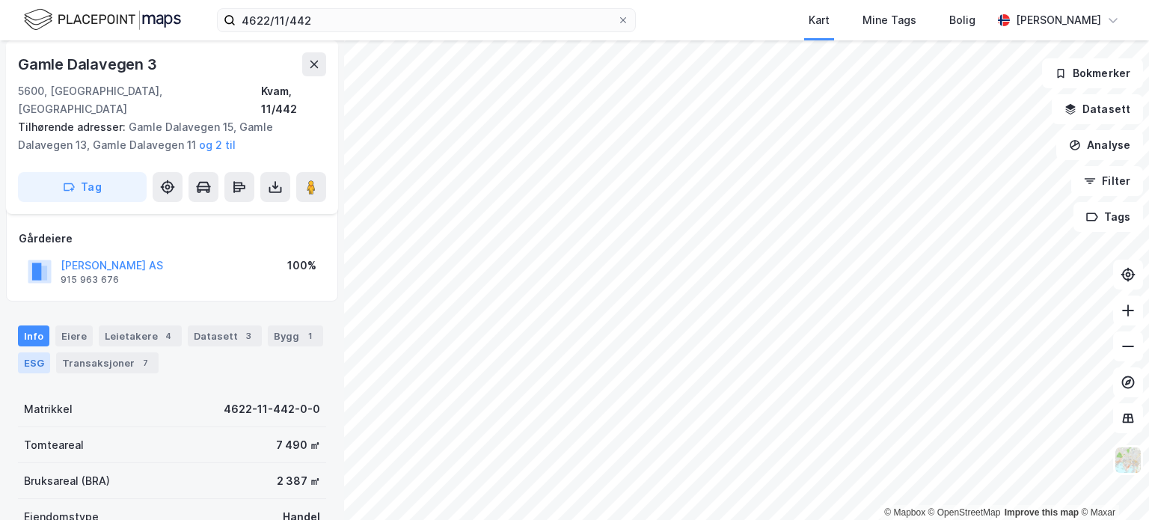
click at [28, 352] on div "ESG" at bounding box center [34, 362] width 32 height 21
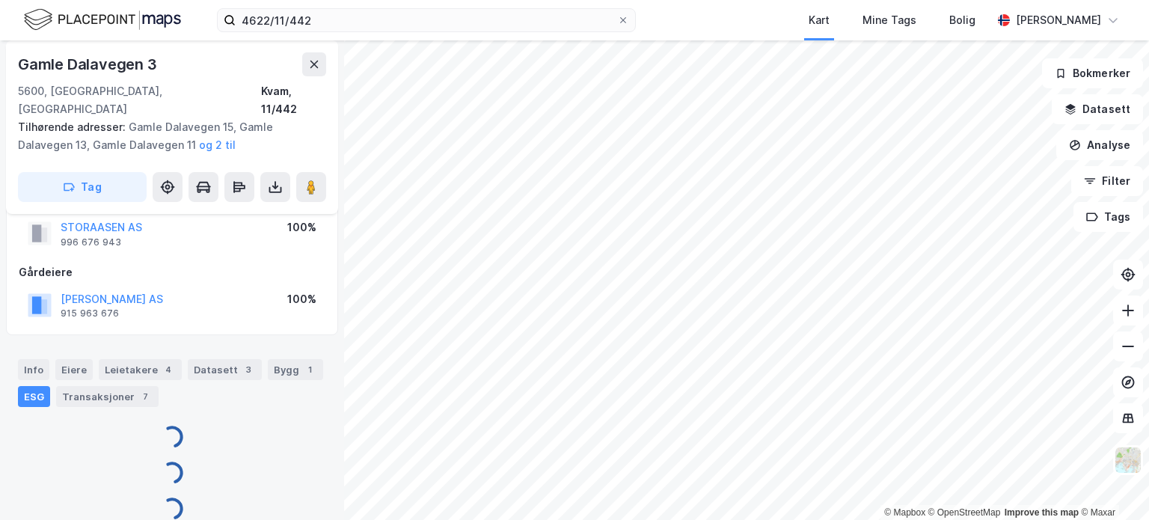
scroll to position [75, 0]
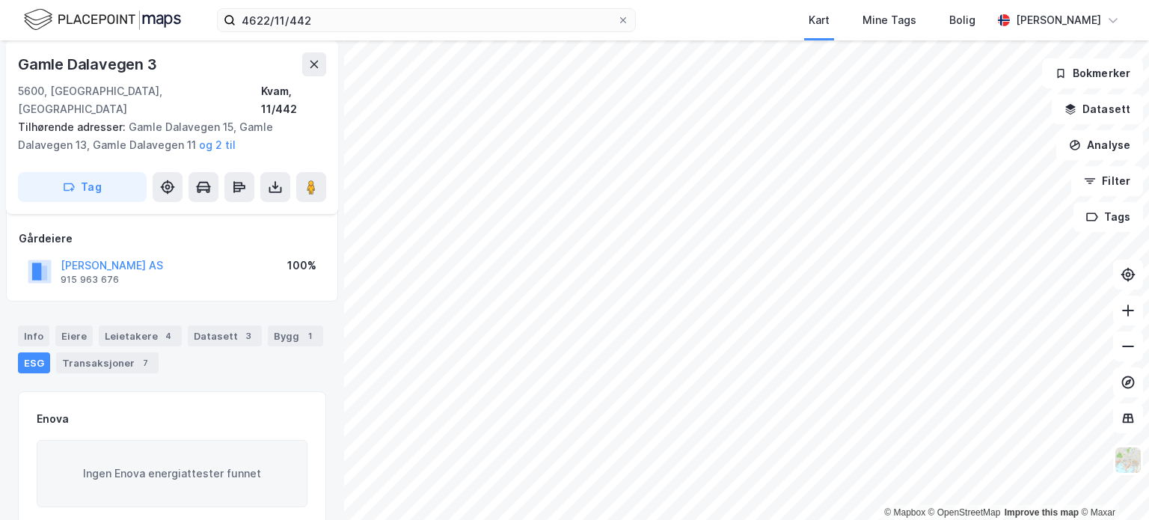
click at [372, 37] on div "4622/11/442 Kart Mine Tags Bolig Webjørn Saur" at bounding box center [574, 20] width 1149 height 40
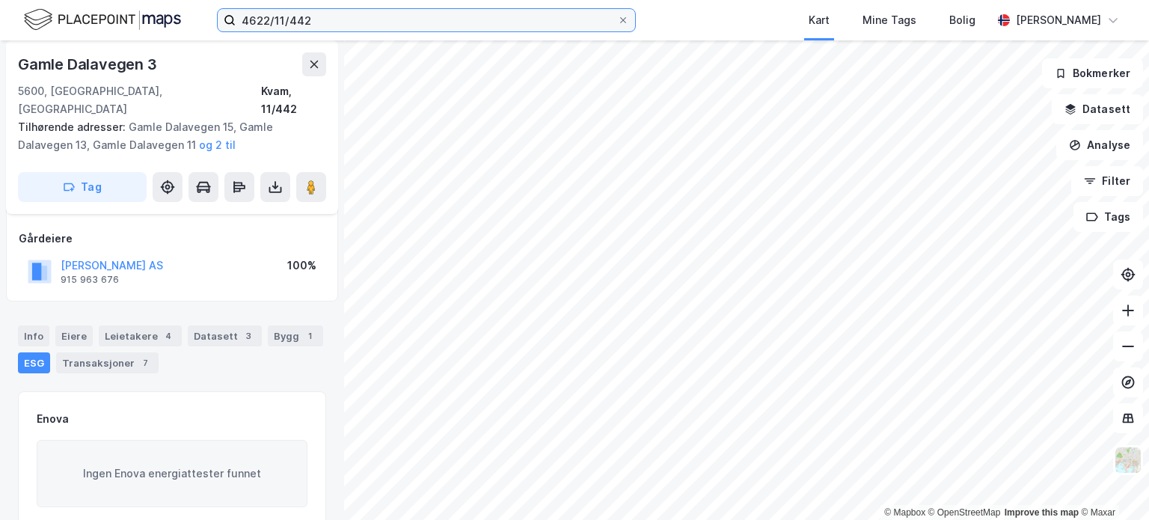
click at [344, 22] on input "4622/11/442" at bounding box center [426, 20] width 381 height 22
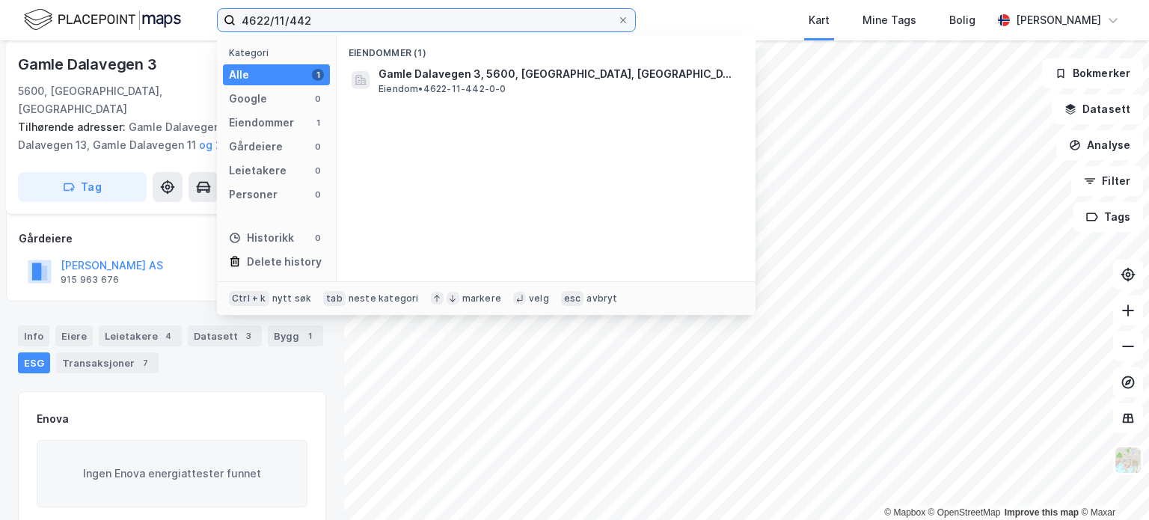
drag, startPoint x: 344, startPoint y: 22, endPoint x: 109, endPoint y: -19, distance: 238.4
click at [109, 0] on html "4622/11/442 Kategori Alle 1 Google 0 Eiendommer 1 Gårdeiere 0 Leietakere 0 Pers…" at bounding box center [574, 260] width 1149 height 520
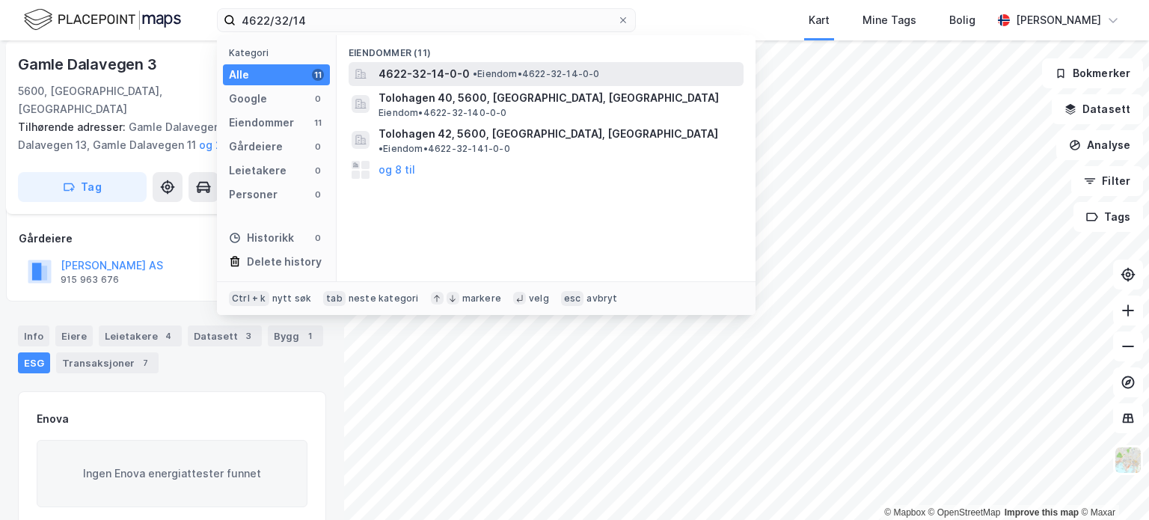
click at [455, 72] on span "4622-32-14-0-0" at bounding box center [423, 74] width 91 height 18
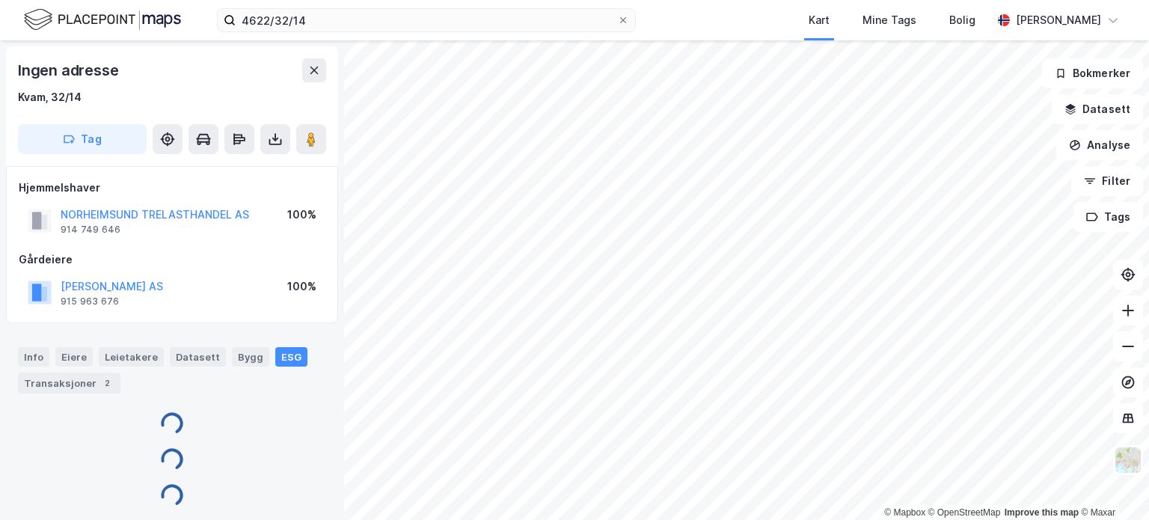
scroll to position [4, 0]
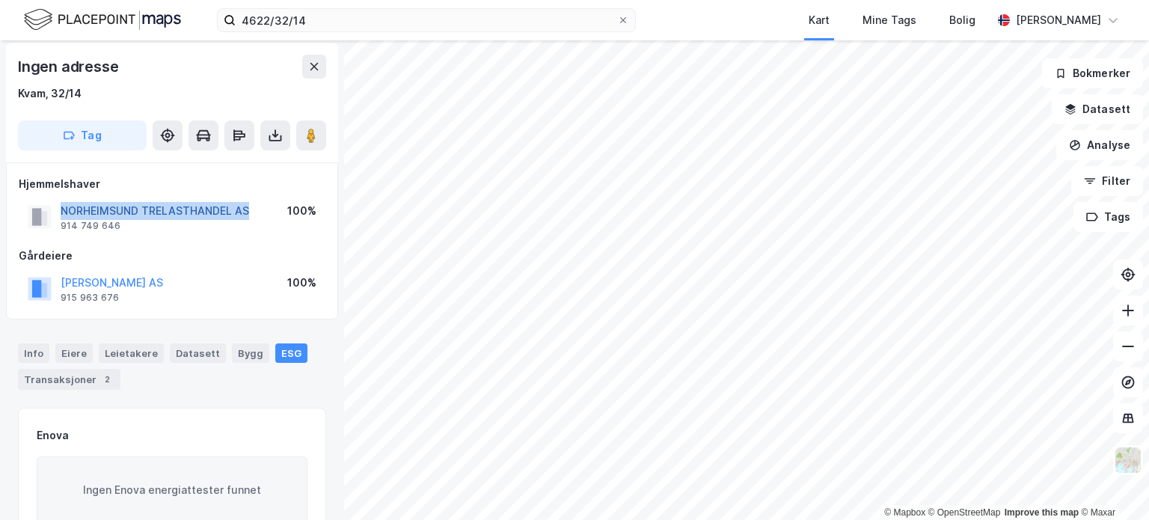
drag, startPoint x: 256, startPoint y: 209, endPoint x: 62, endPoint y: 215, distance: 193.8
click at [62, 215] on div "NORHEIMSUND TRELASTHANDEL AS 914 749 646 100%" at bounding box center [172, 217] width 307 height 36
copy button "NORHEIMSUND TRELASTHANDEL AS"
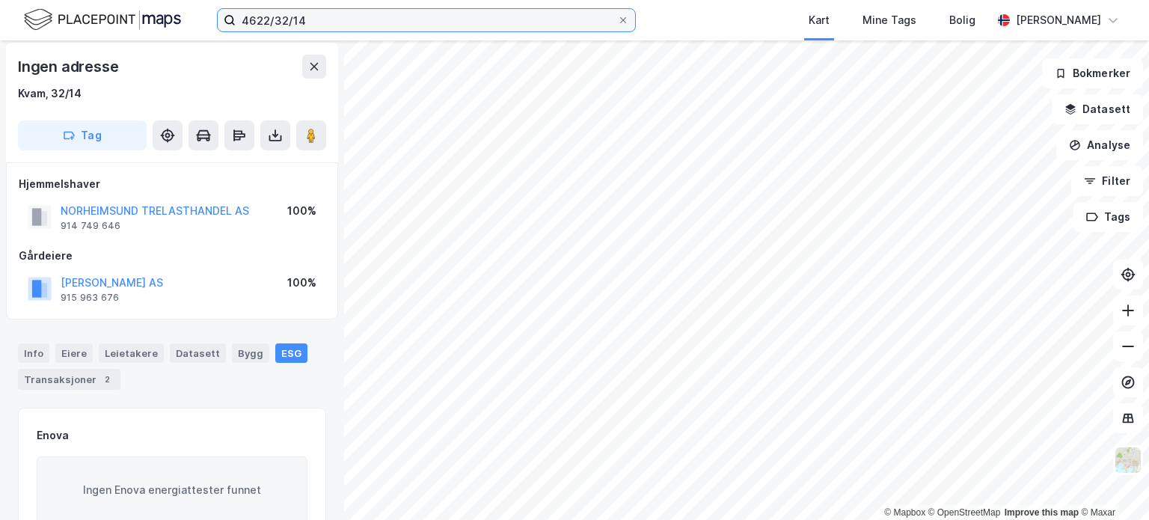
click at [313, 17] on input "4622/32/14" at bounding box center [426, 20] width 381 height 22
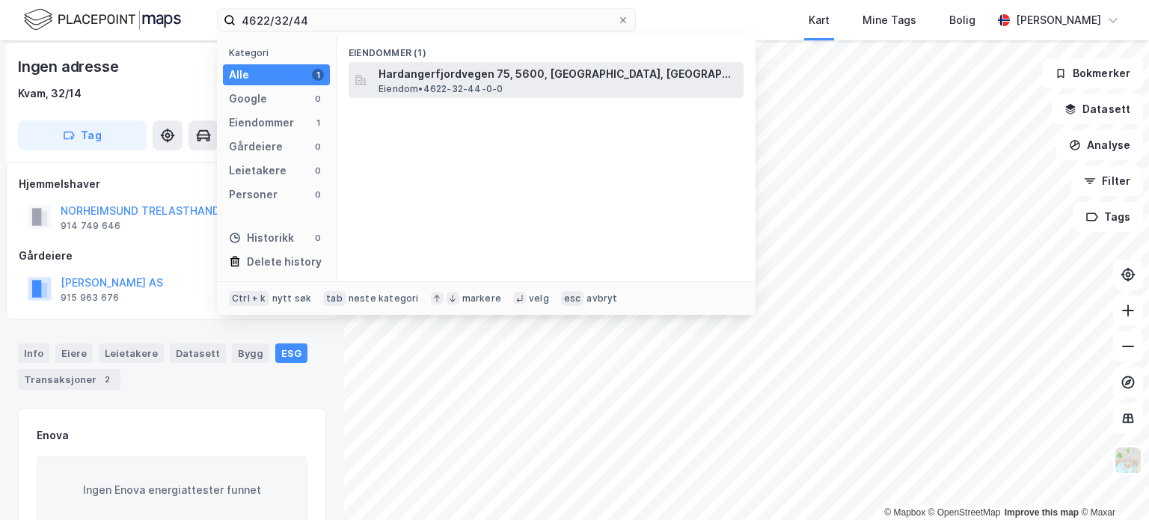
click at [443, 88] on span "Eiendom • 4622-32-44-0-0" at bounding box center [440, 89] width 124 height 12
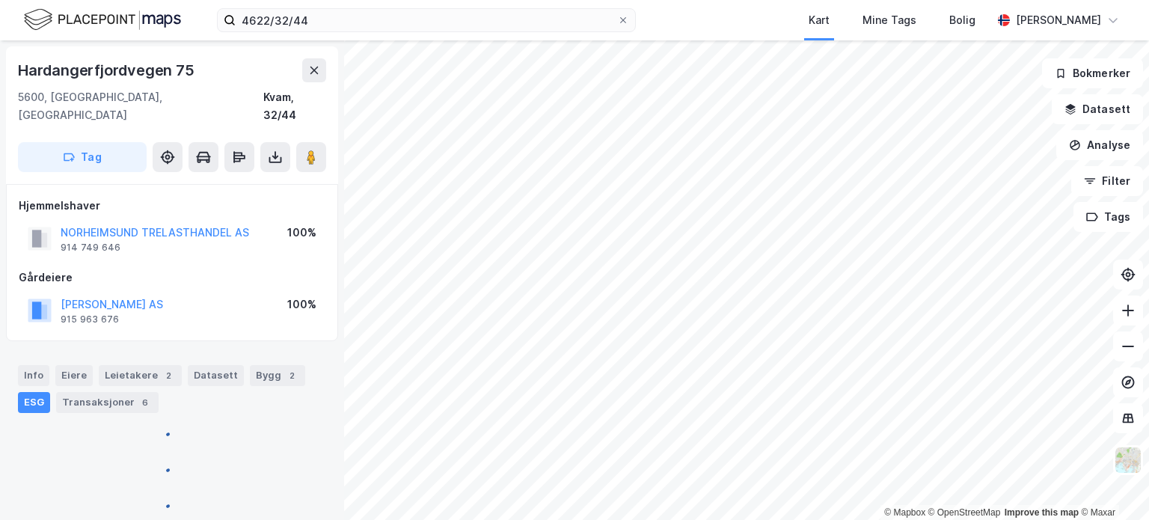
scroll to position [4, 0]
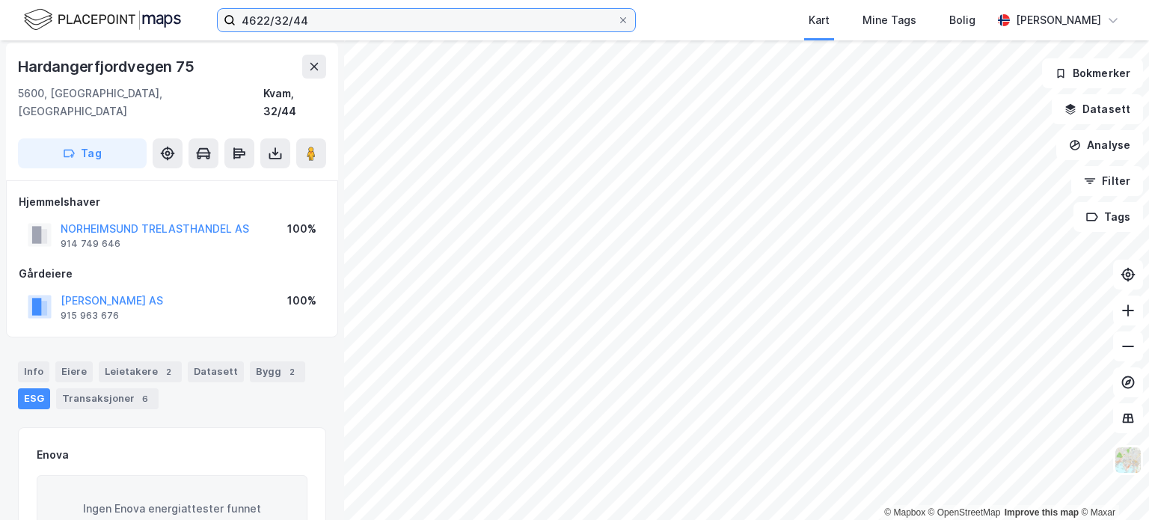
click at [323, 26] on input "4622/32/44" at bounding box center [426, 20] width 381 height 22
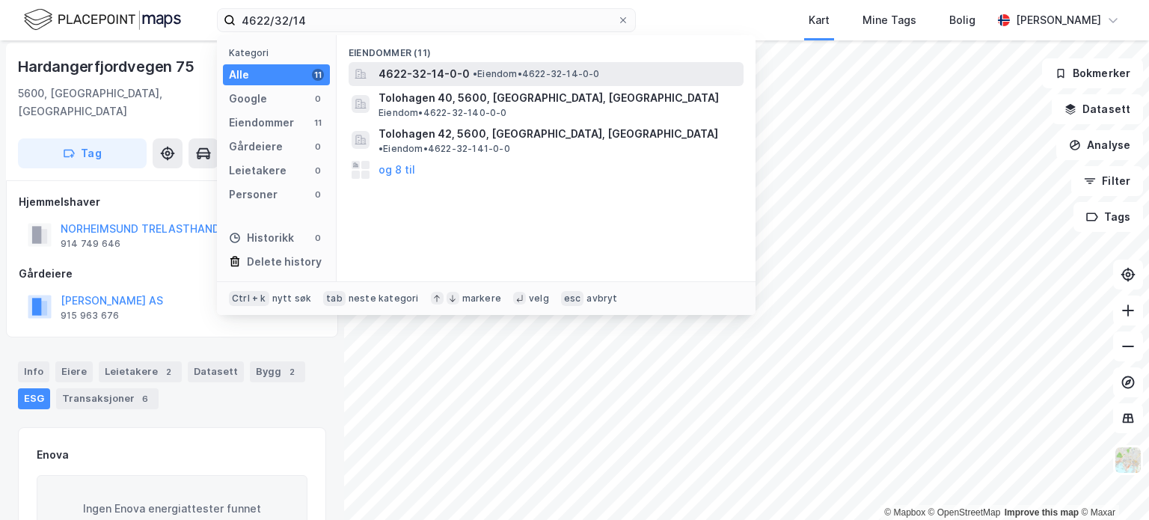
click at [439, 68] on span "4622-32-14-0-0" at bounding box center [423, 74] width 91 height 18
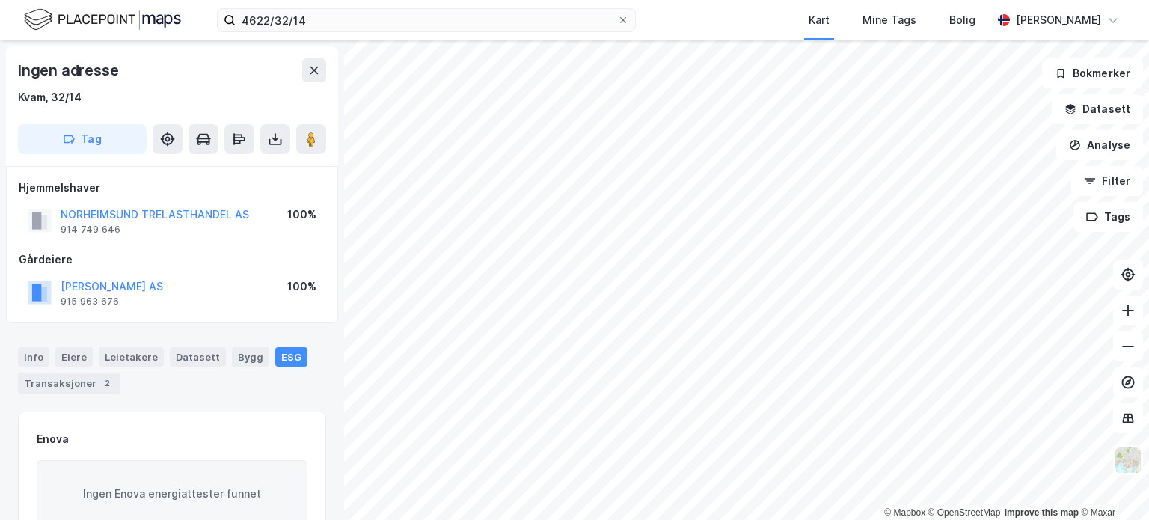
scroll to position [4, 0]
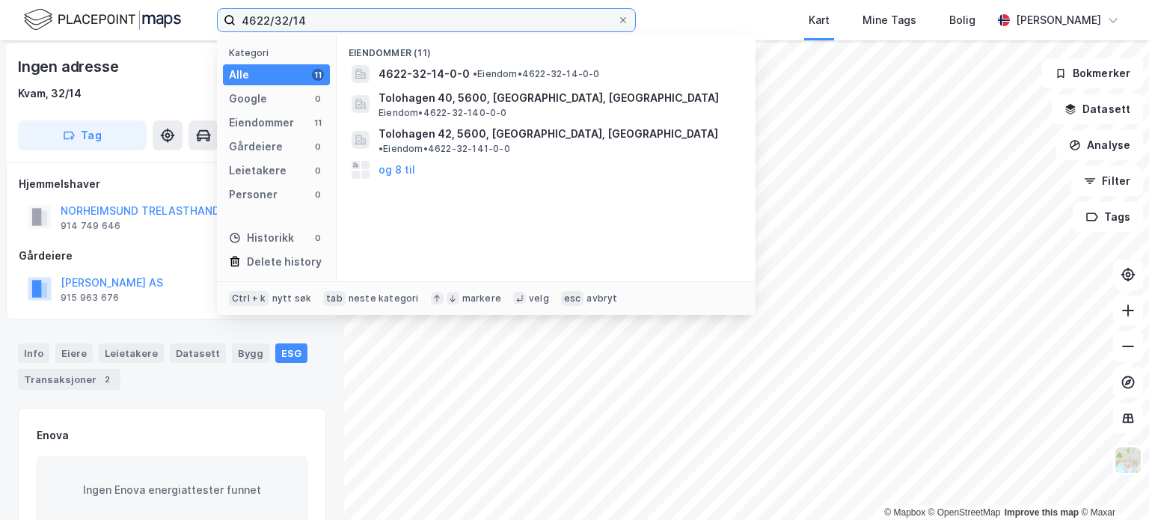
click at [304, 17] on input "4622/32/14" at bounding box center [426, 20] width 381 height 22
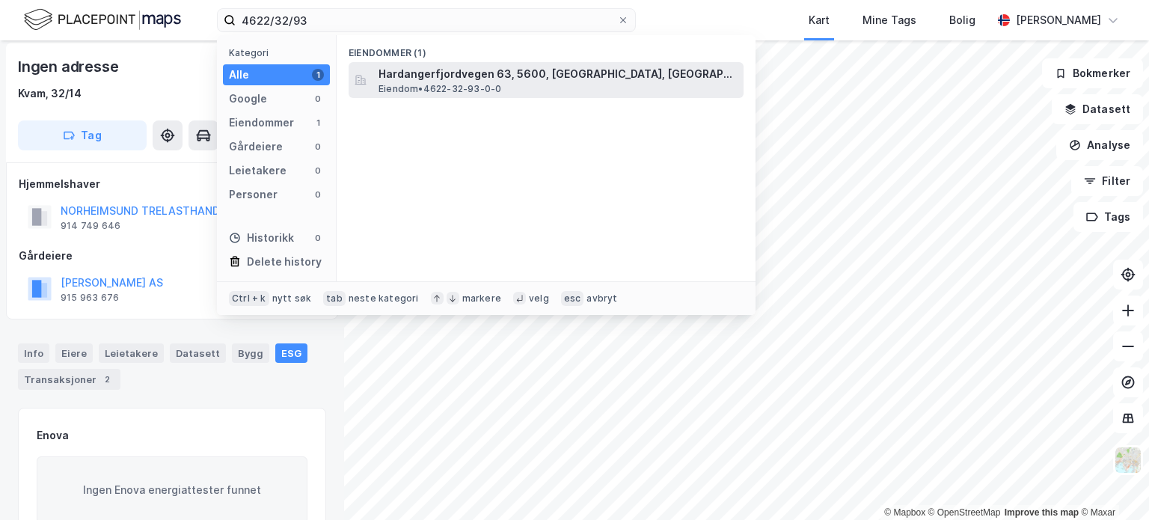
click at [449, 75] on span "Hardangerfjordvegen 63, 5600, [GEOGRAPHIC_DATA], [GEOGRAPHIC_DATA]" at bounding box center [557, 74] width 359 height 18
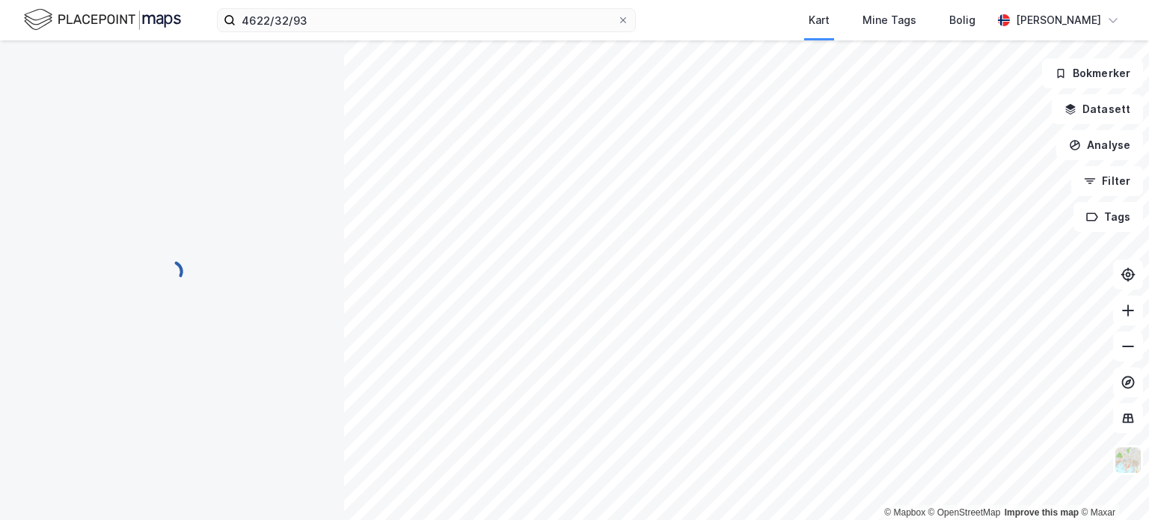
scroll to position [4, 0]
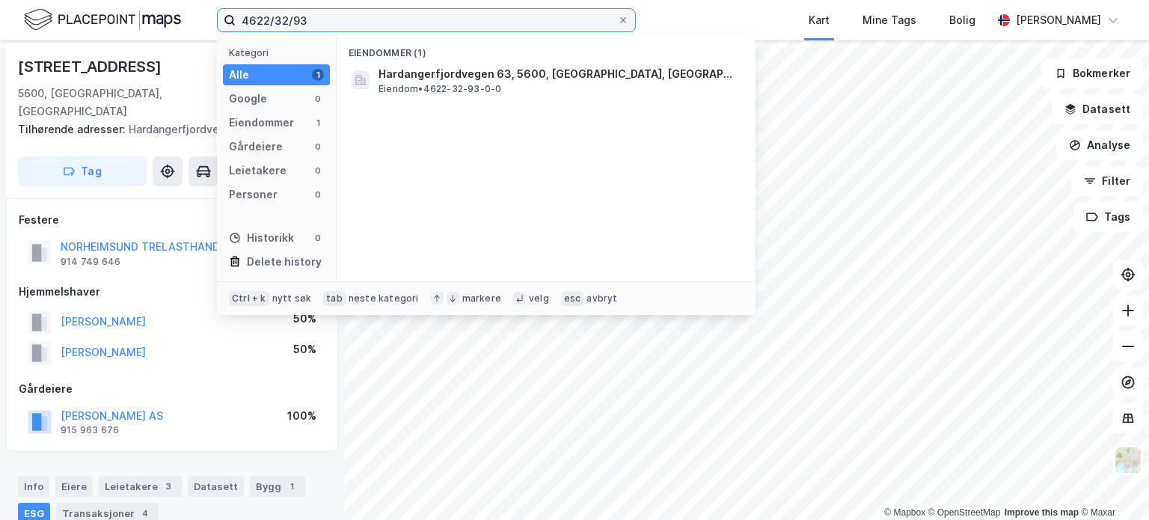
click at [326, 17] on input "4622/32/93" at bounding box center [426, 20] width 381 height 22
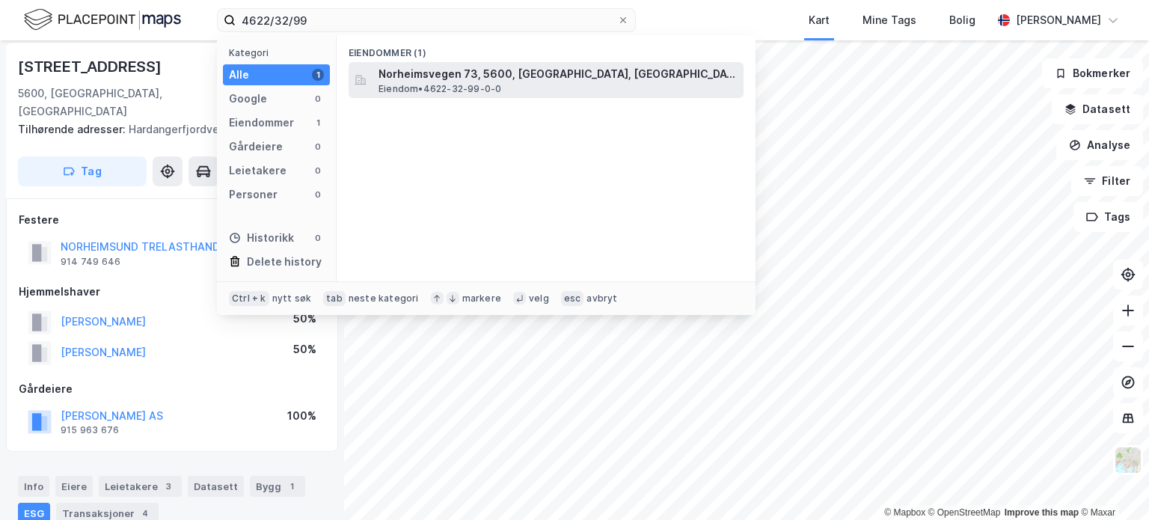
click at [428, 71] on span "Norheimsvegen 73, 5600, [GEOGRAPHIC_DATA], [GEOGRAPHIC_DATA]" at bounding box center [557, 74] width 359 height 18
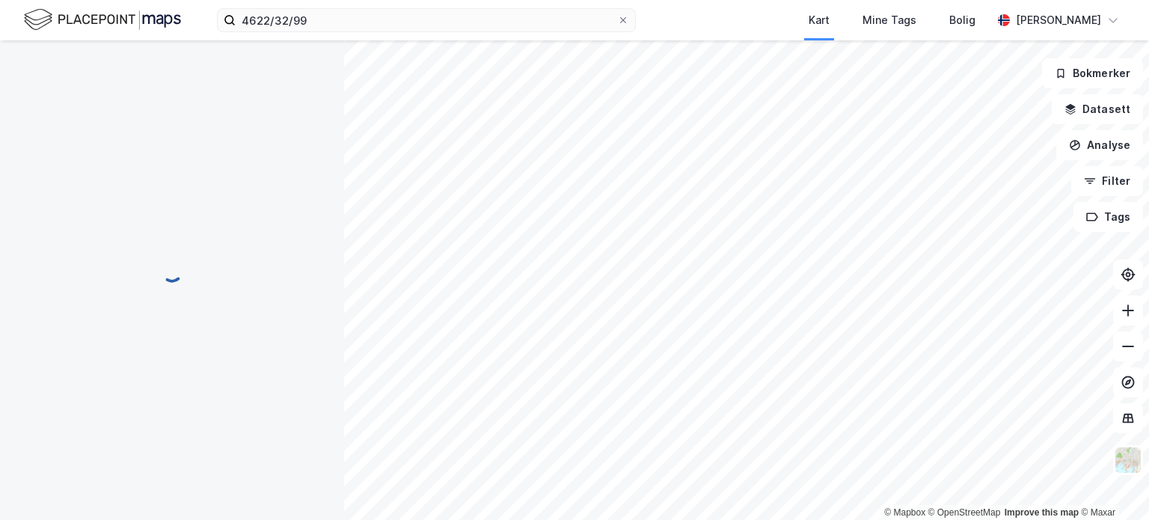
scroll to position [4, 0]
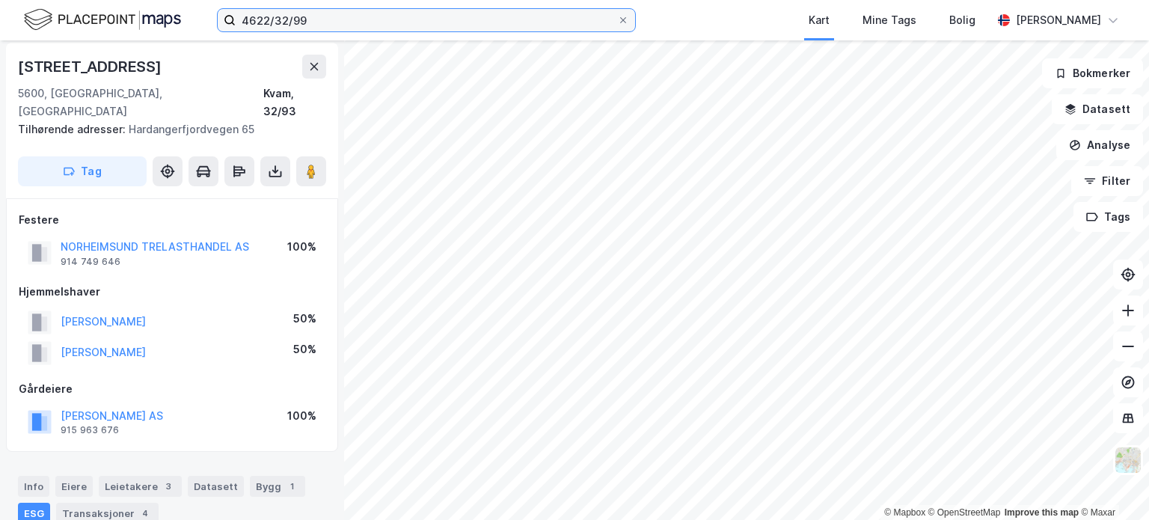
click at [319, 18] on input "4622/32/99" at bounding box center [426, 20] width 381 height 22
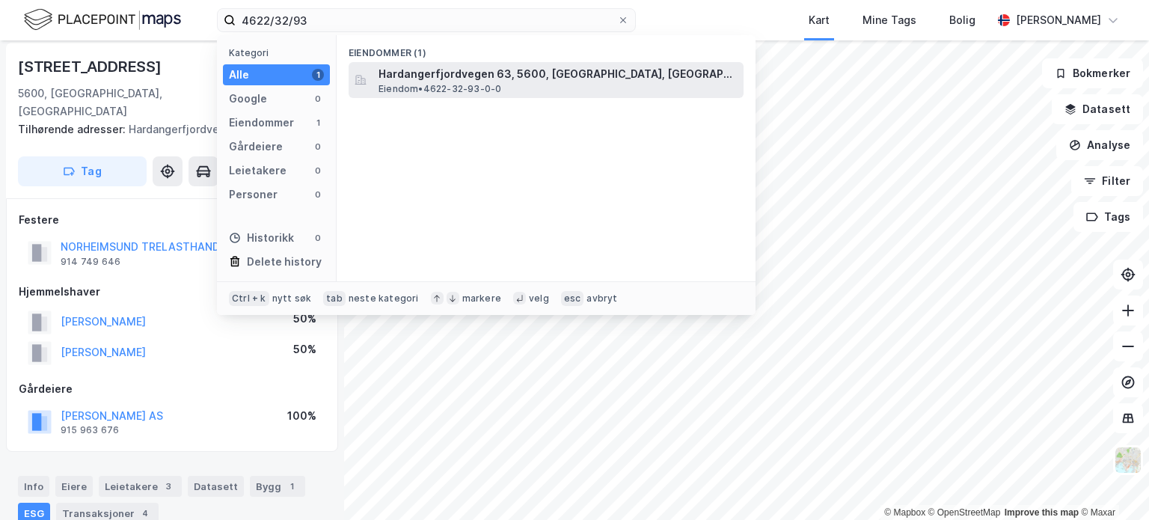
click at [435, 76] on span "Hardangerfjordvegen 63, 5600, [GEOGRAPHIC_DATA], [GEOGRAPHIC_DATA]" at bounding box center [557, 74] width 359 height 18
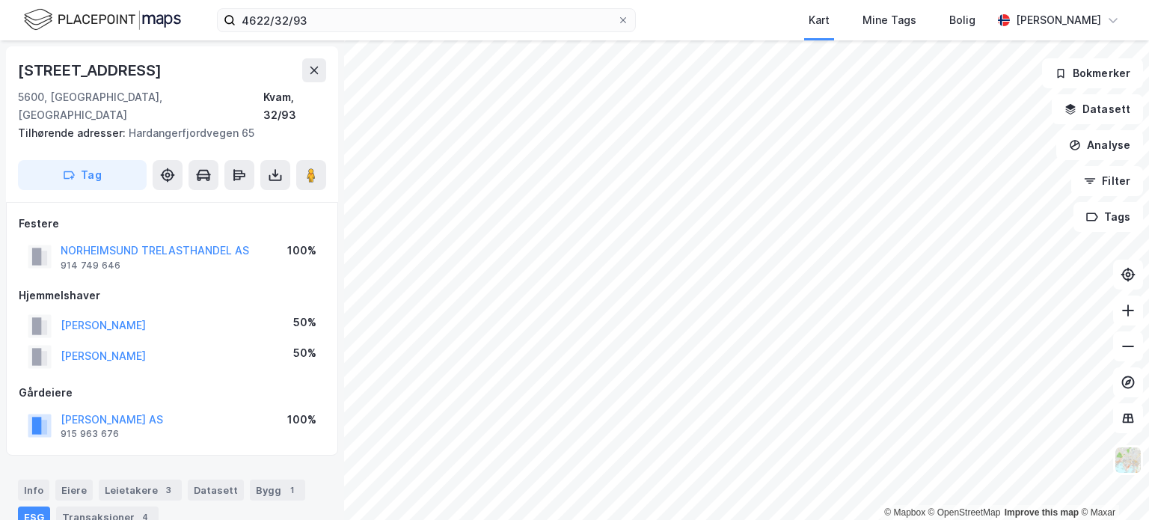
scroll to position [4, 0]
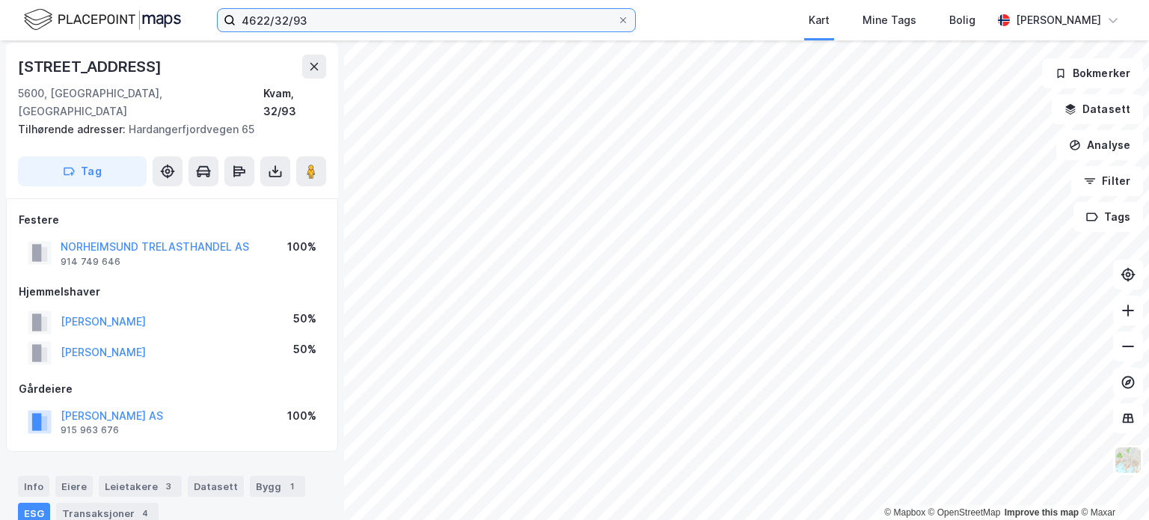
click at [314, 19] on input "4622/32/93" at bounding box center [426, 20] width 381 height 22
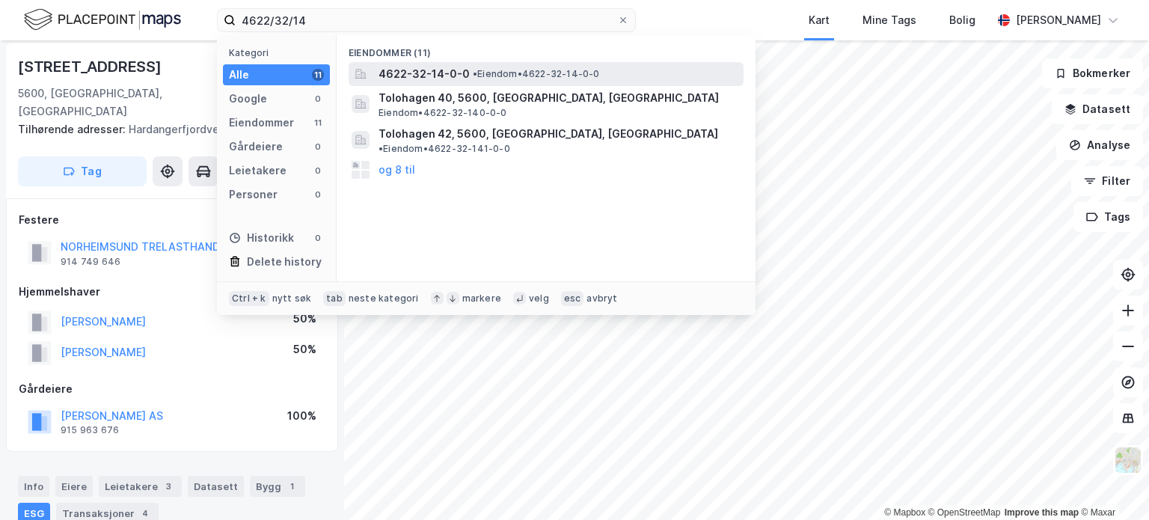
click at [440, 73] on span "4622-32-14-0-0" at bounding box center [423, 74] width 91 height 18
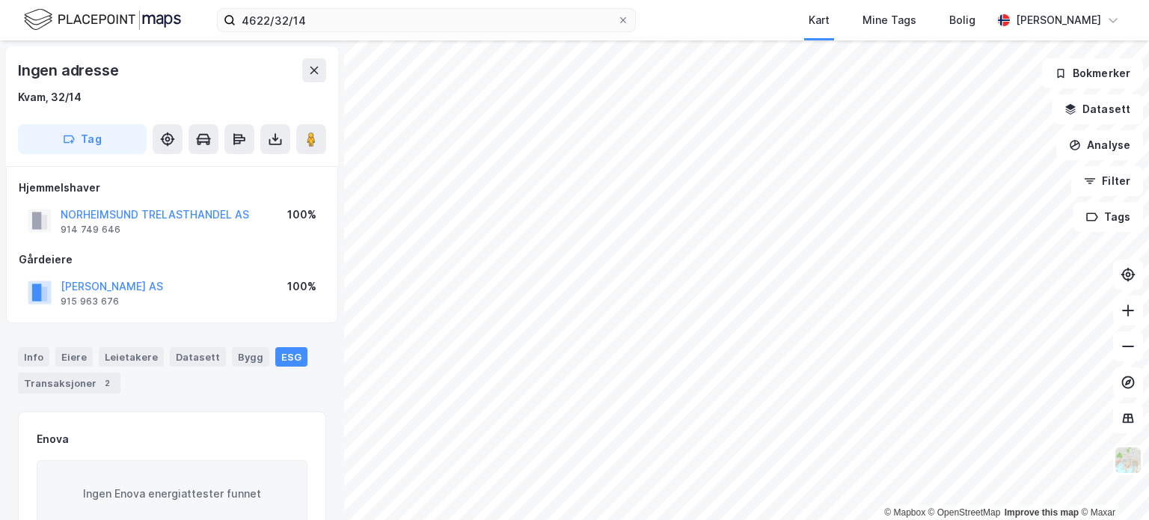
scroll to position [4, 0]
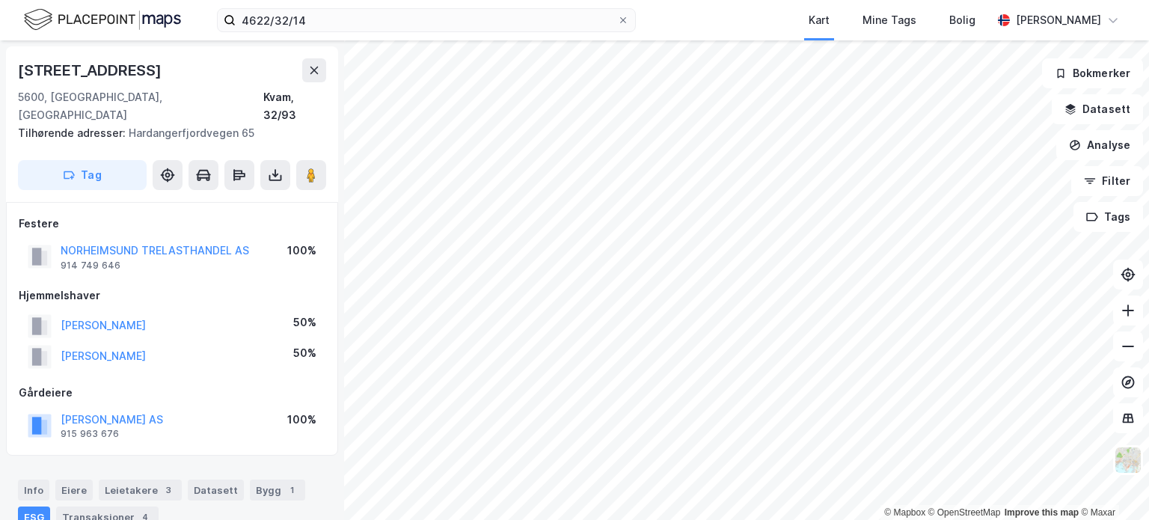
scroll to position [4, 0]
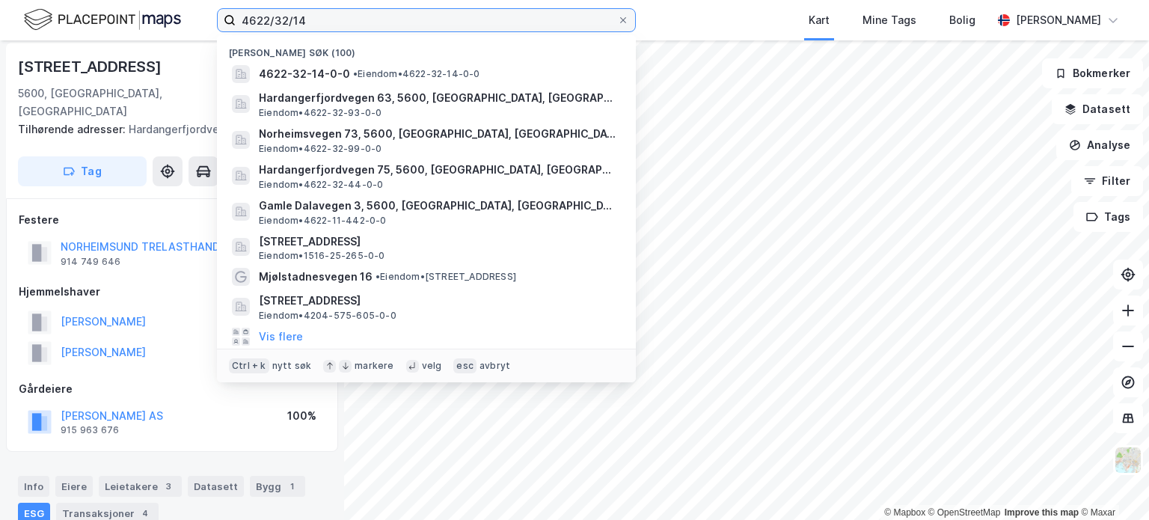
click at [326, 19] on input "4622/32/14" at bounding box center [426, 20] width 381 height 22
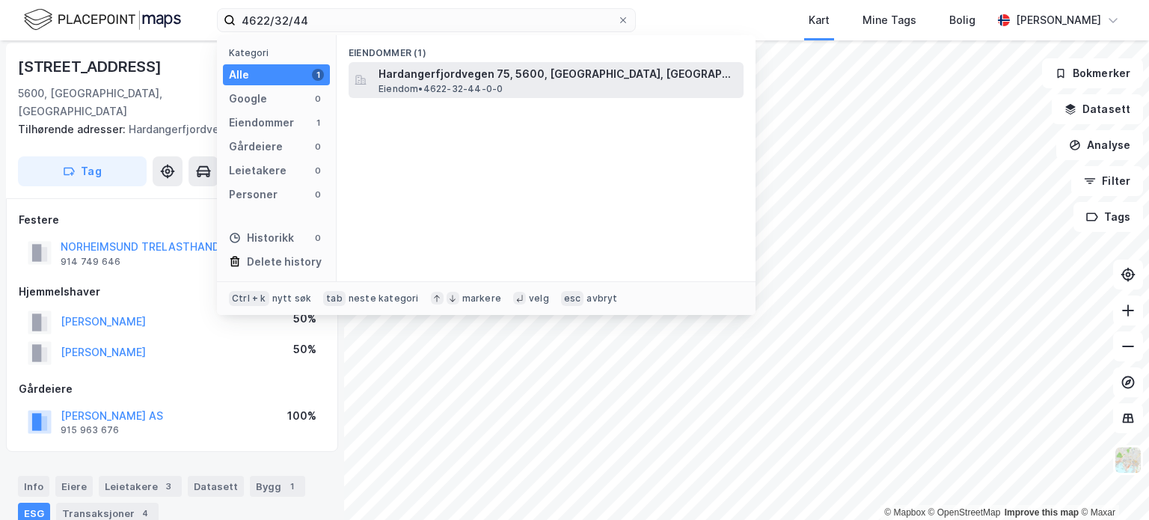
click at [399, 78] on span "Hardangerfjordvegen 75, 5600, [GEOGRAPHIC_DATA], [GEOGRAPHIC_DATA]" at bounding box center [557, 74] width 359 height 18
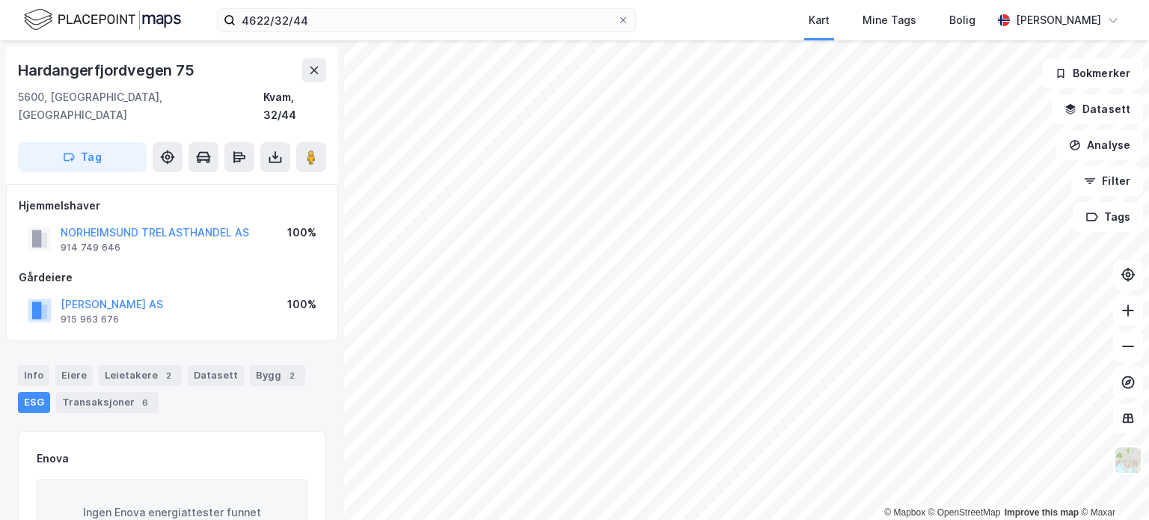
scroll to position [4, 0]
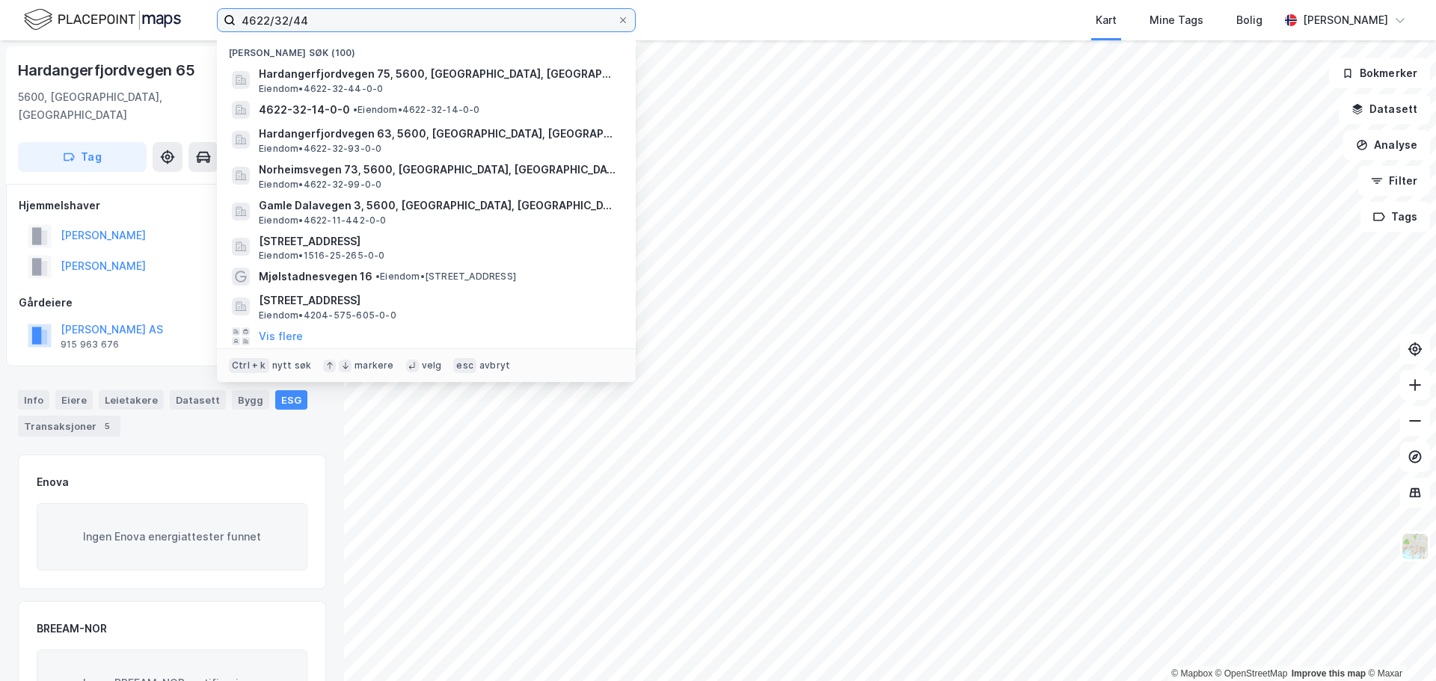
drag, startPoint x: 389, startPoint y: 24, endPoint x: 200, endPoint y: 8, distance: 189.9
click at [200, 8] on div "4622/32/44 Nylige søk (100) Hardangerfjordvegen 75, 5600, NORHEIMSUND, KVAM Eie…" at bounding box center [718, 20] width 1436 height 40
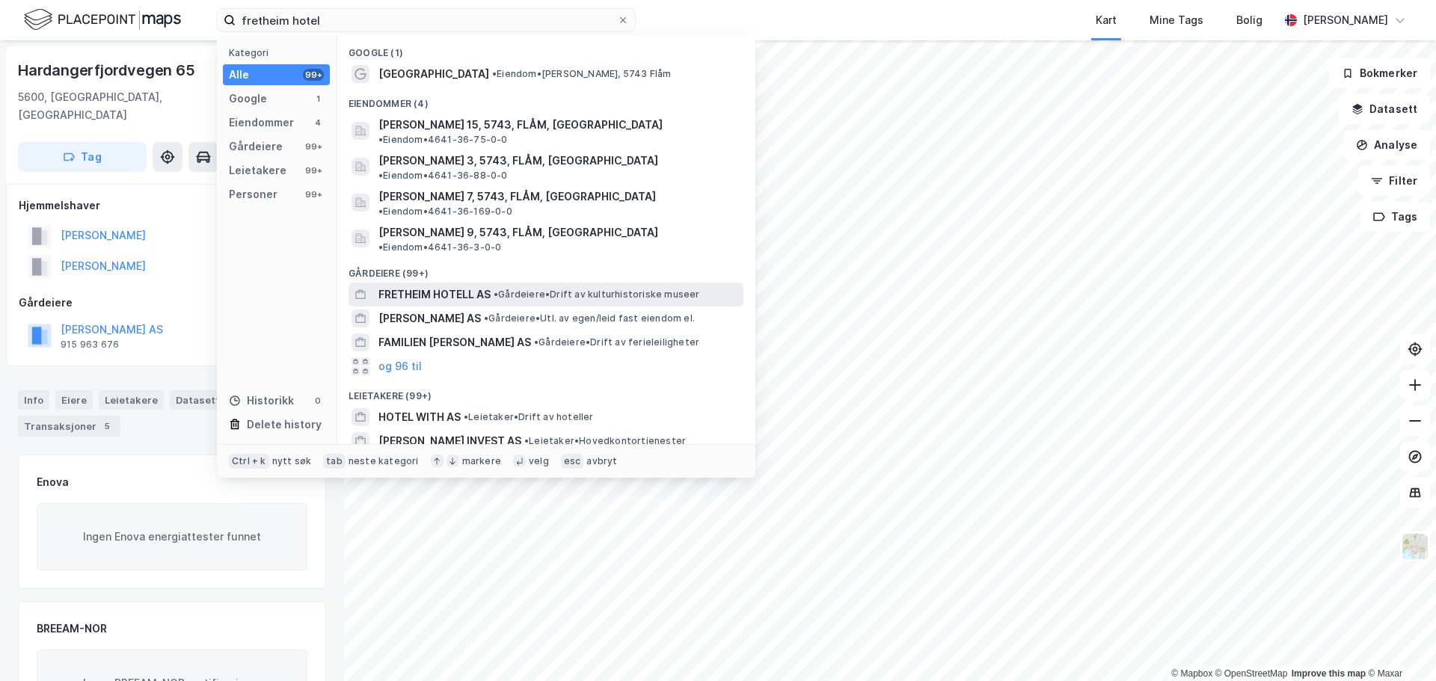
click at [412, 286] on span "FRETHEIM HOTELL AS" at bounding box center [434, 295] width 112 height 18
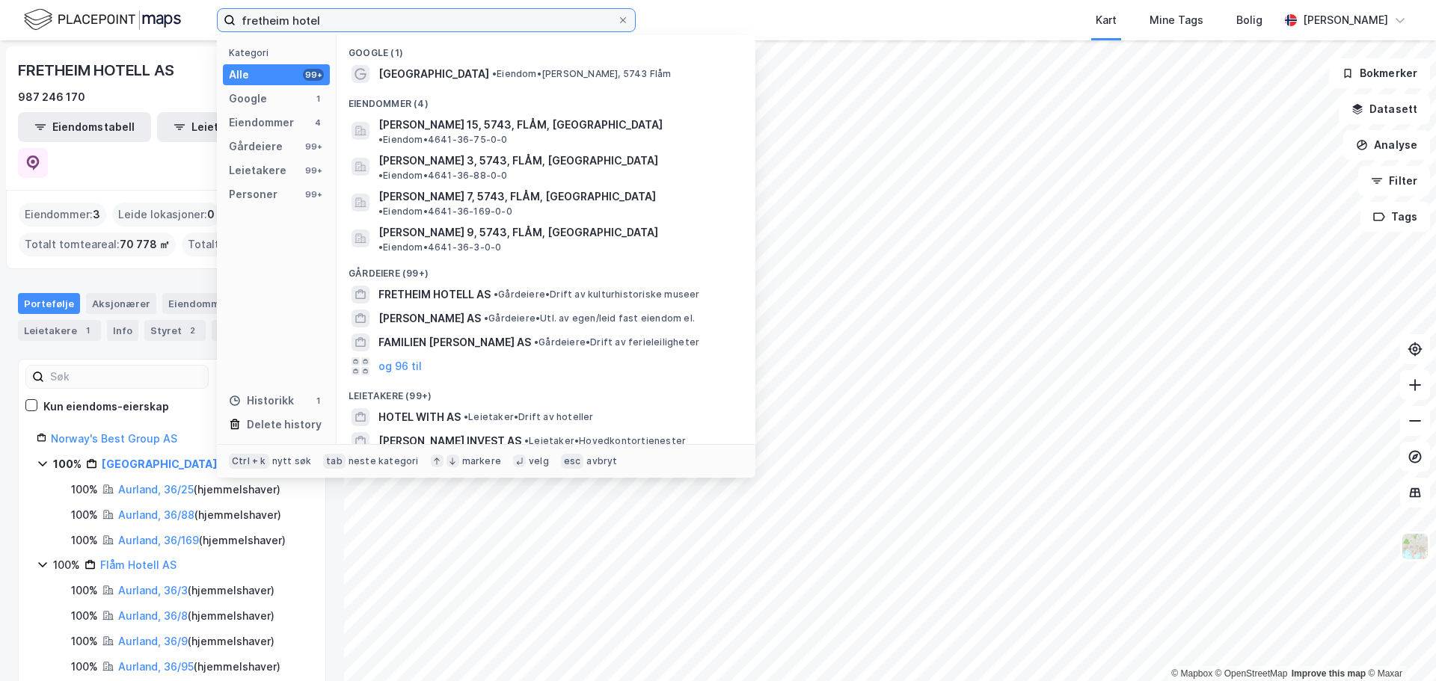
drag, startPoint x: 329, startPoint y: 15, endPoint x: 64, endPoint y: -1, distance: 266.0
click at [64, 0] on html "fretheim hotel Kategori Alle 99+ Google 1 Eiendommer 4 Gårdeiere 99+ Leietakere…" at bounding box center [718, 340] width 1436 height 681
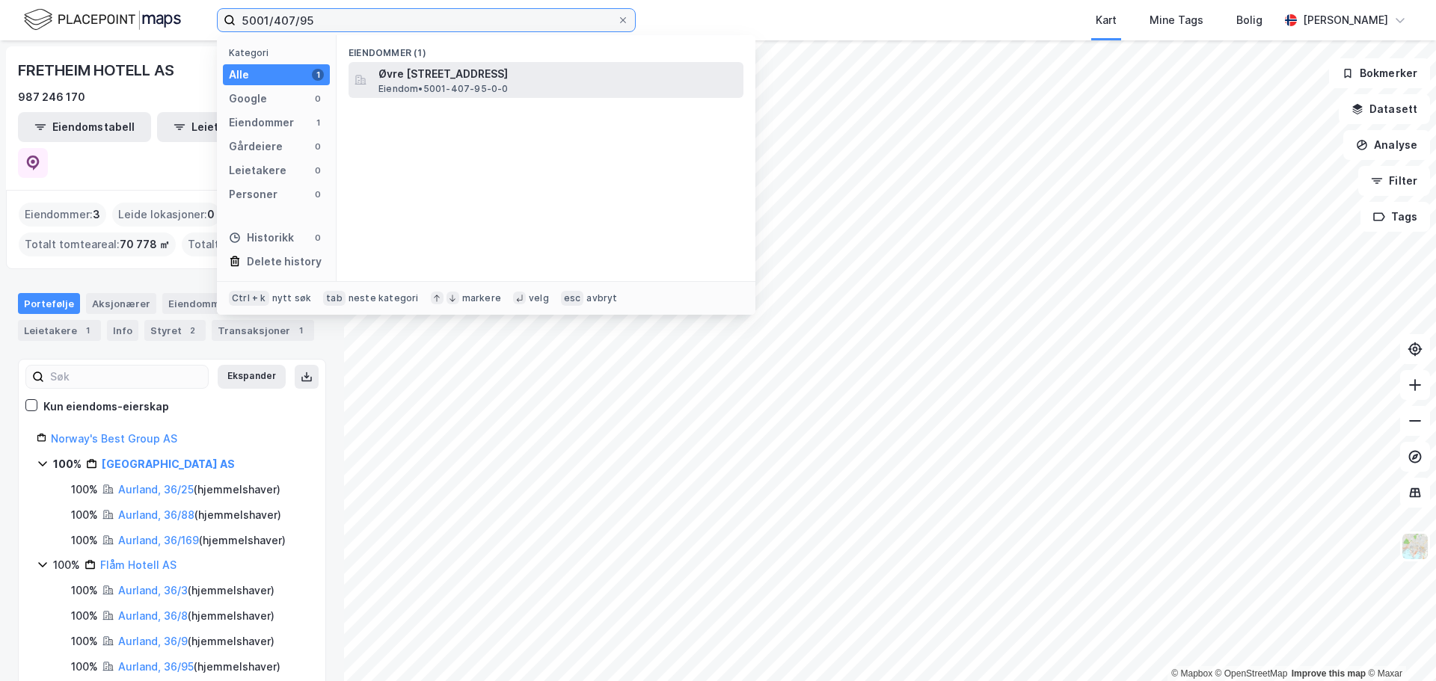
type input "5001/407/95"
click at [478, 70] on span "Øvre [STREET_ADDRESS]" at bounding box center [557, 74] width 359 height 18
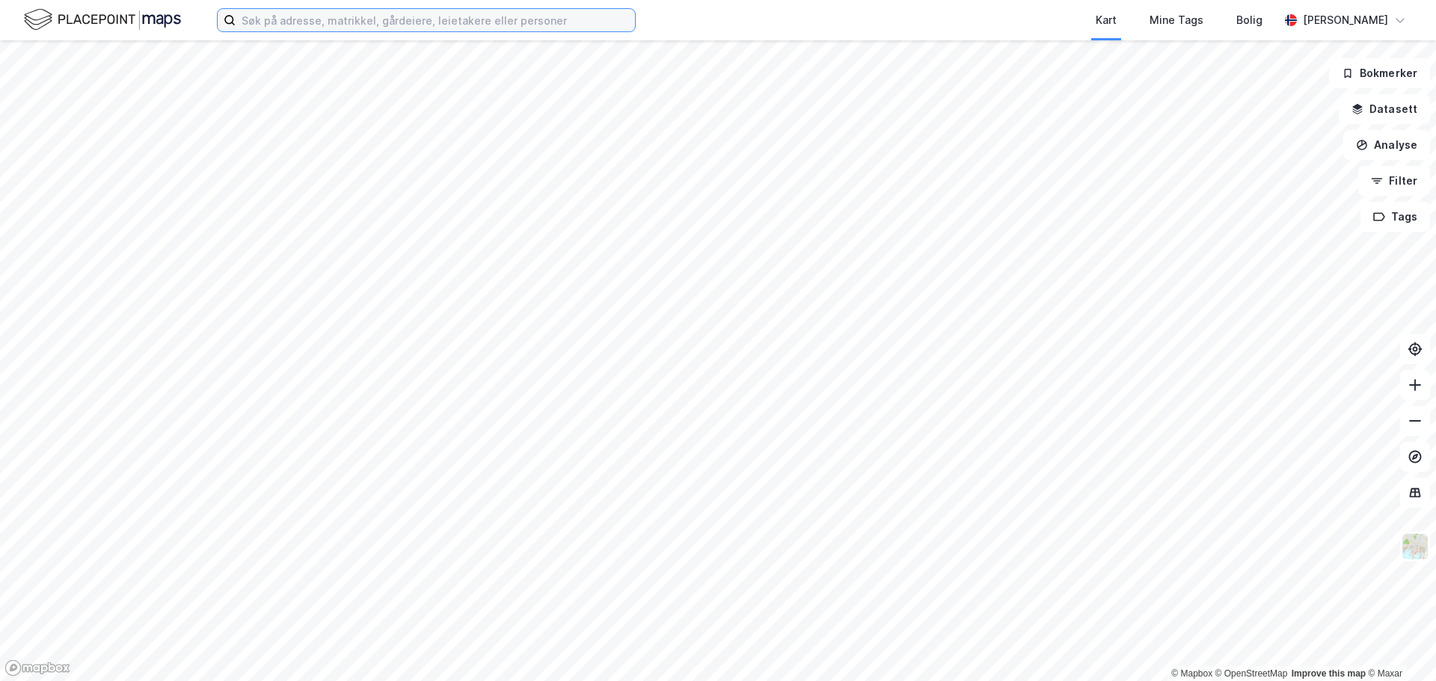
click at [454, 22] on input at bounding box center [435, 20] width 399 height 22
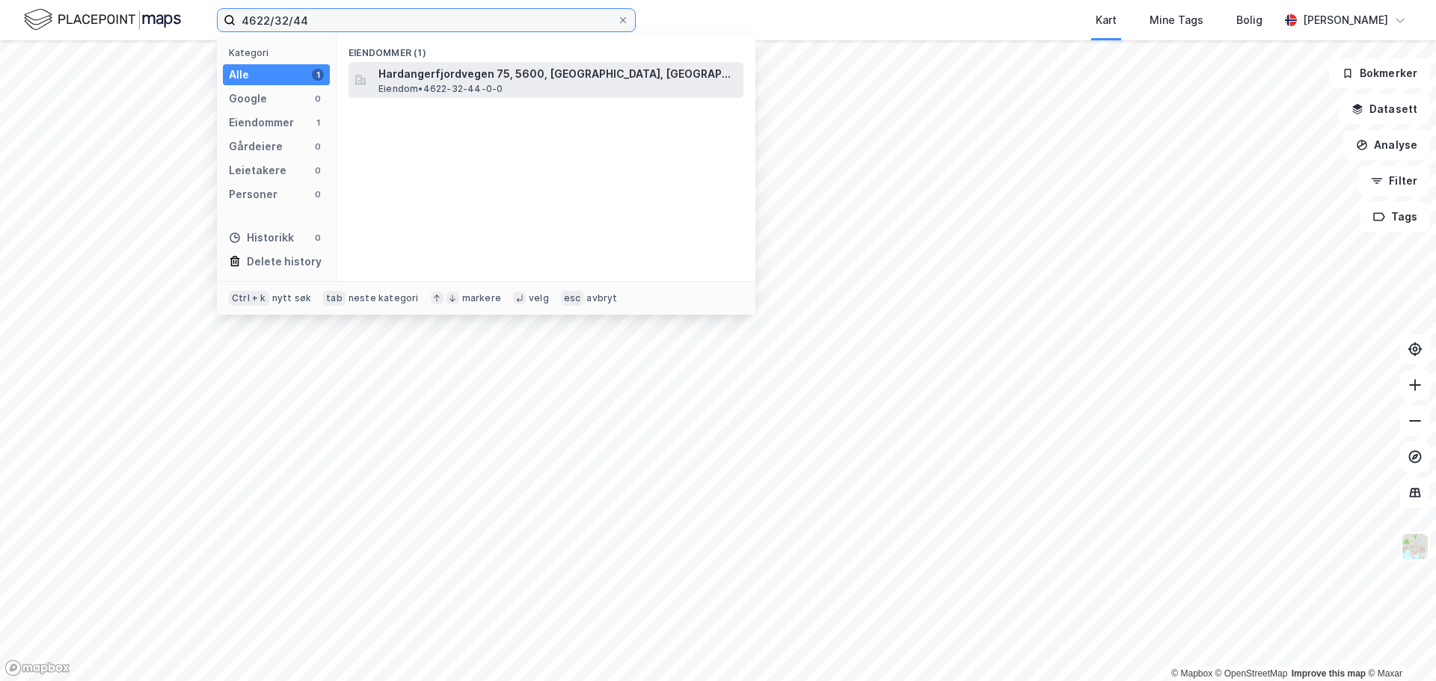
type input "4622/32/44"
click at [456, 75] on span "Hardangerfjordvegen 75, 5600, NORHEIMSUND, KVAM" at bounding box center [557, 74] width 359 height 18
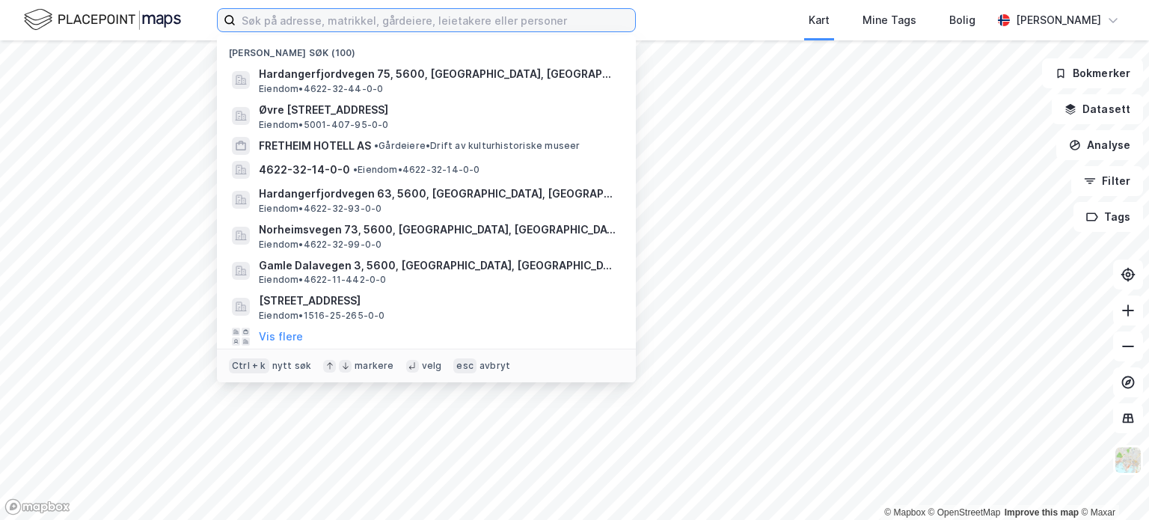
click at [275, 20] on input at bounding box center [435, 20] width 399 height 22
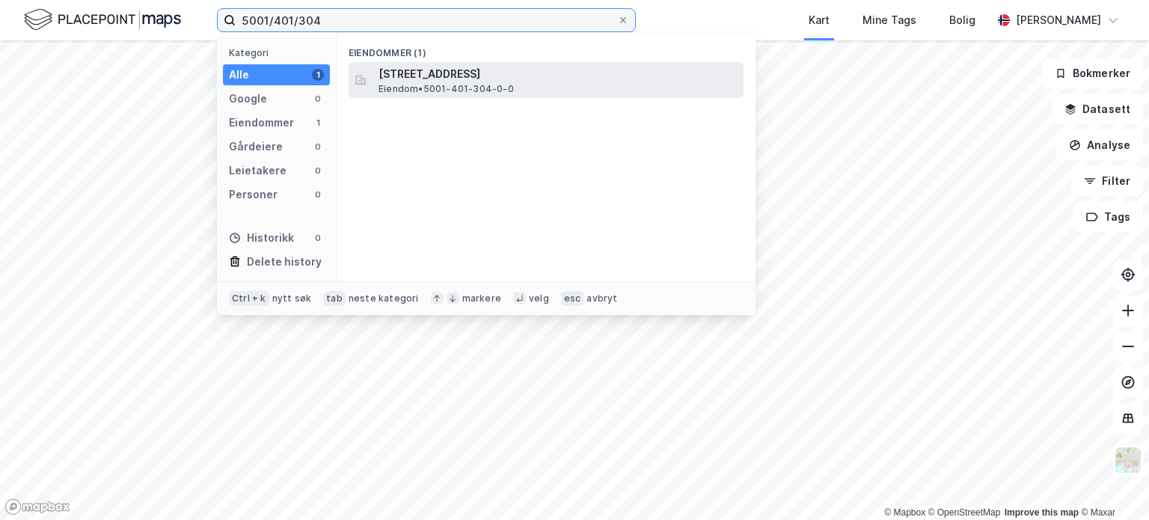
type input "5001/401/304"
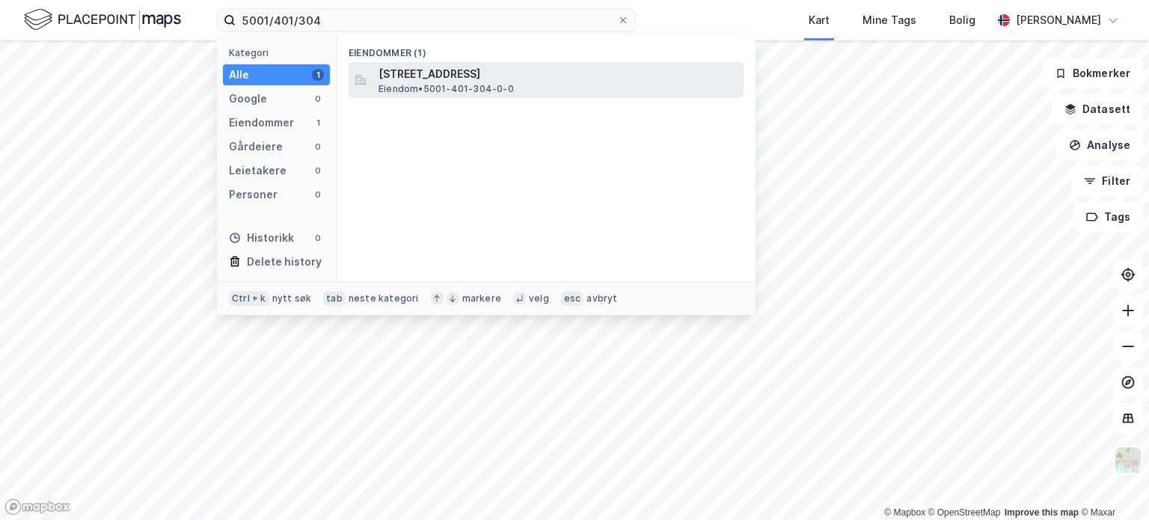
click at [536, 68] on span "[STREET_ADDRESS]" at bounding box center [557, 74] width 359 height 18
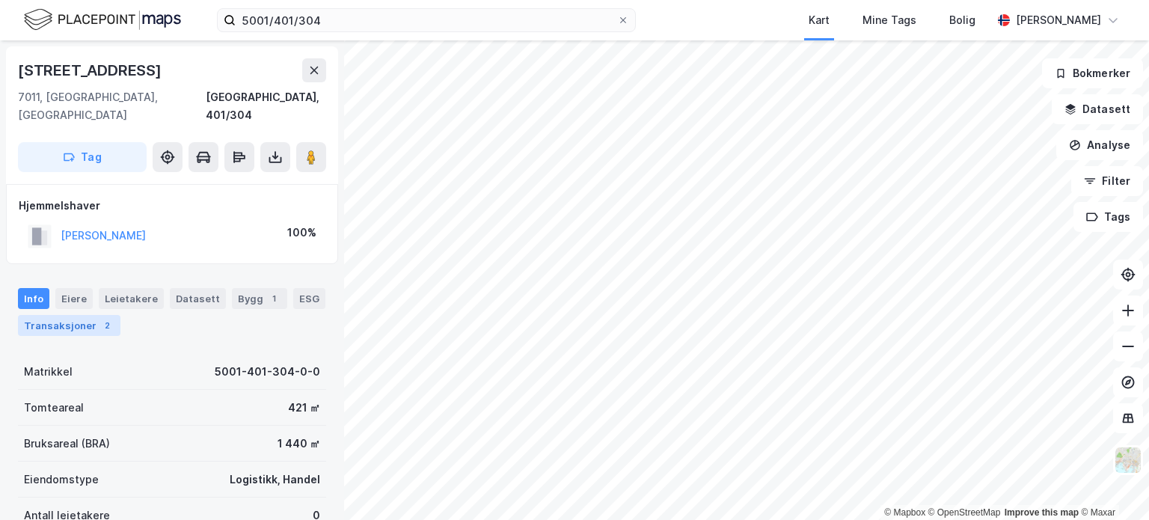
click at [91, 315] on div "Transaksjoner 2" at bounding box center [69, 325] width 102 height 21
